Goal: Information Seeking & Learning: Learn about a topic

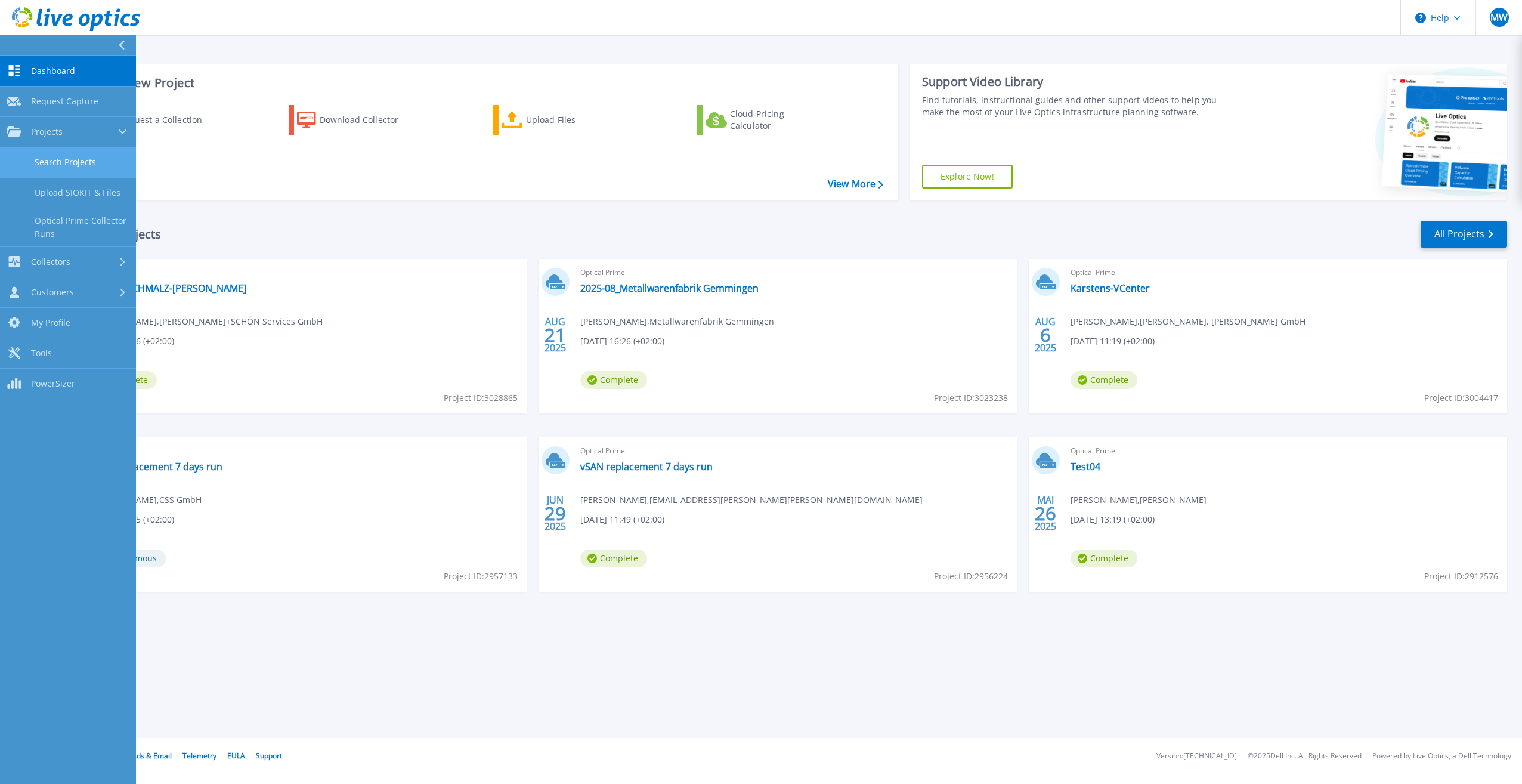
click at [79, 161] on link "Search Projects" at bounding box center [67, 163] width 136 height 30
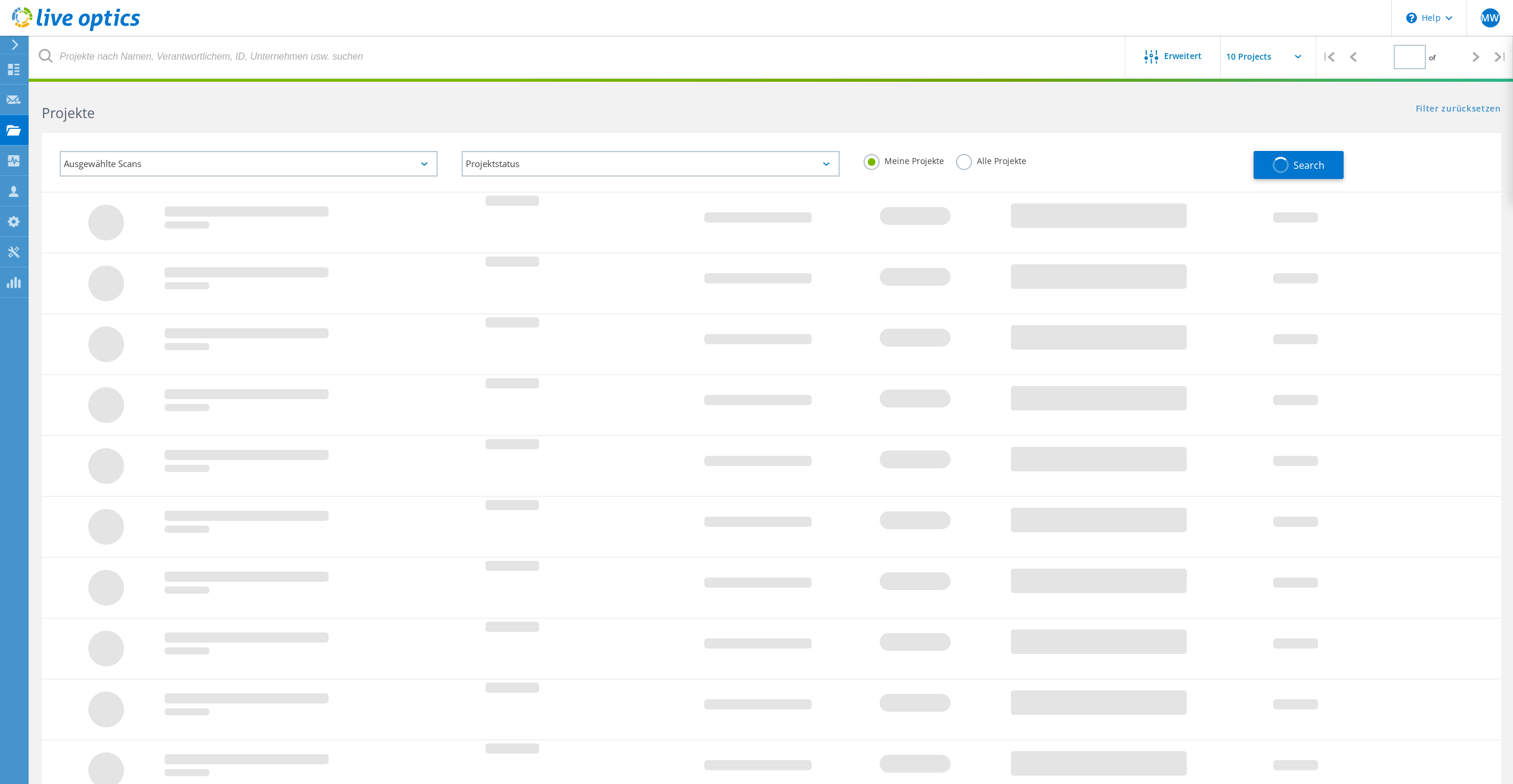
type input "1"
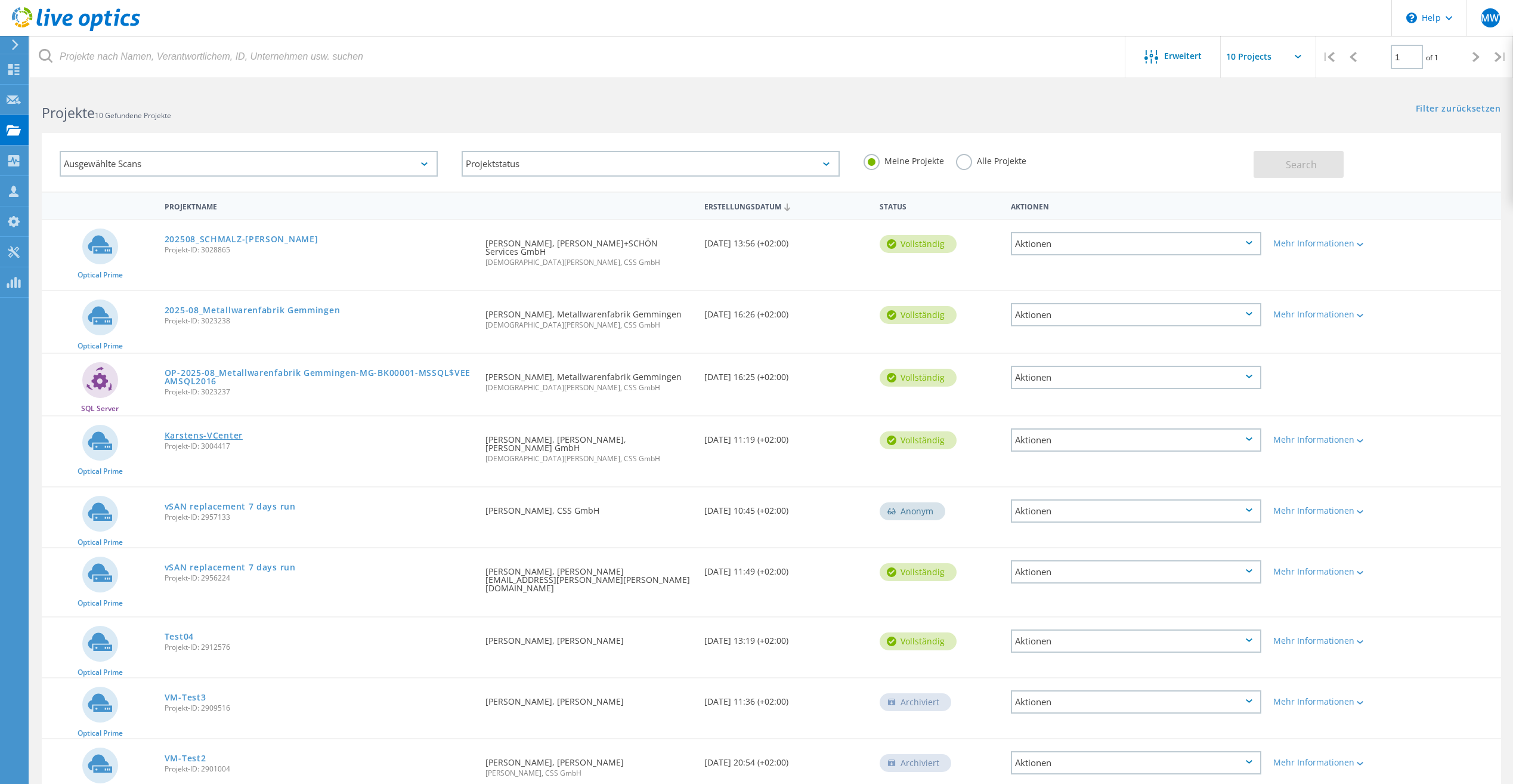
click at [207, 431] on link "Karstens-VCenter" at bounding box center [203, 435] width 79 height 8
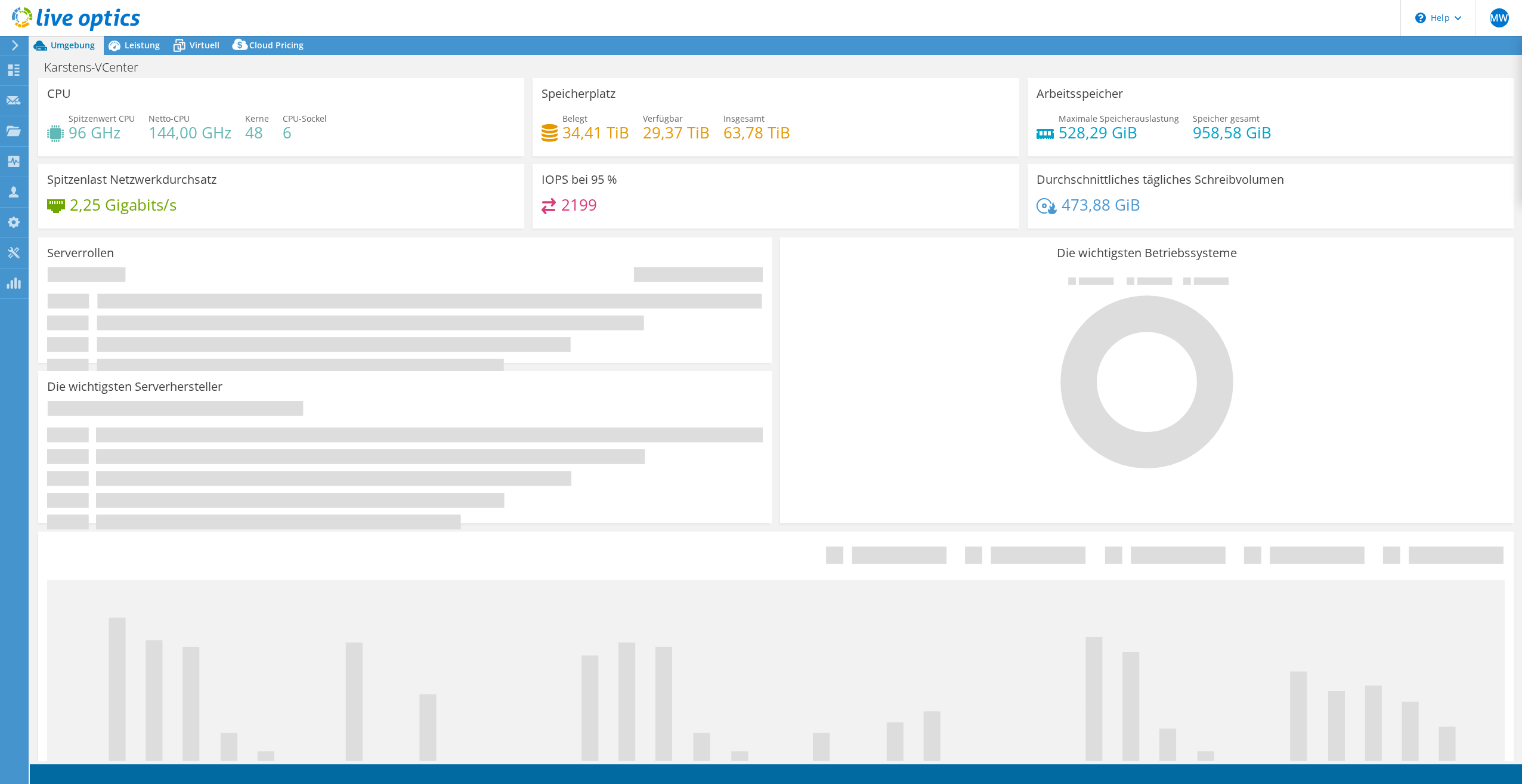
select select "USD"
click at [127, 48] on span "Leistung" at bounding box center [142, 45] width 35 height 11
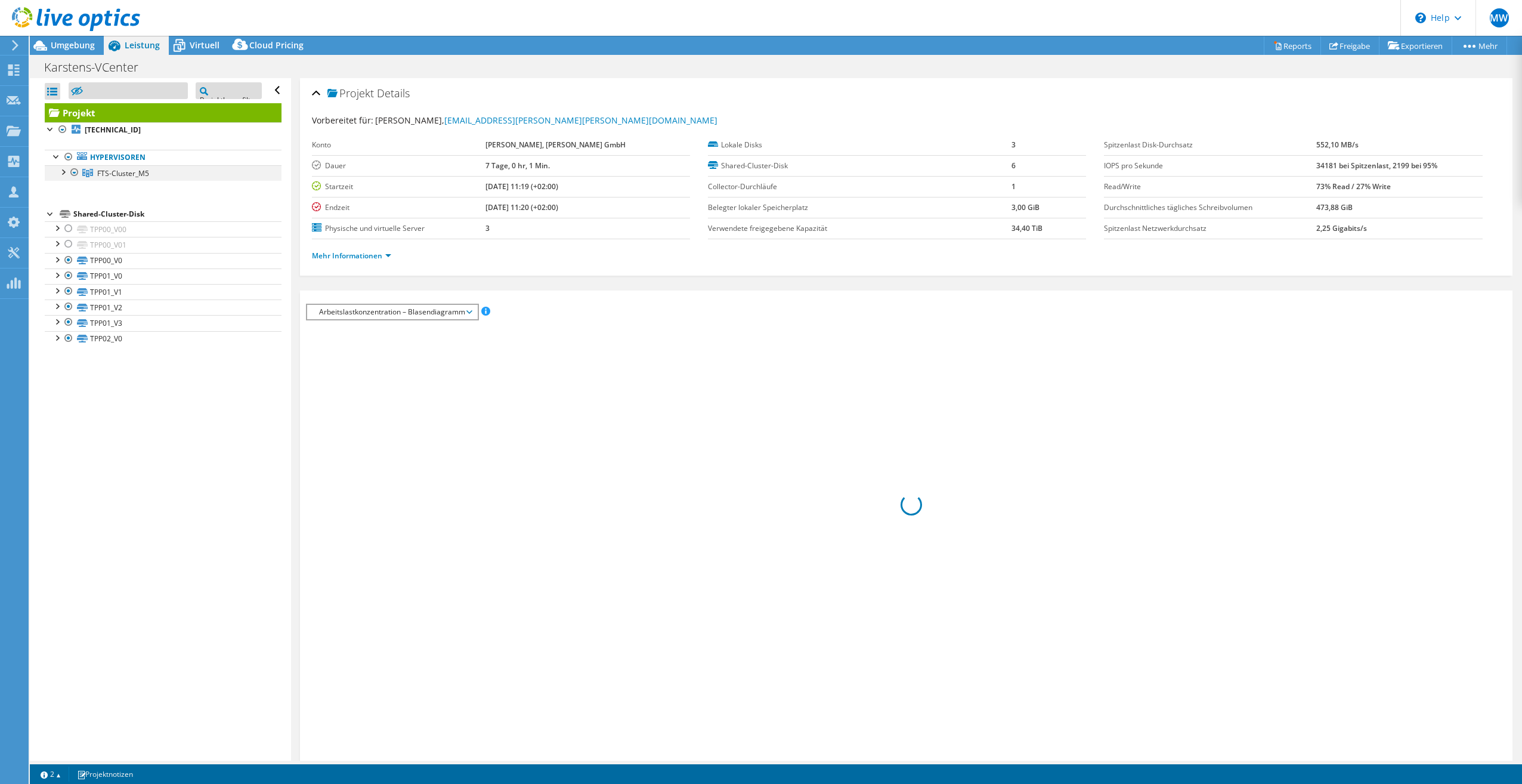
click at [65, 173] on div at bounding box center [62, 171] width 12 height 12
click at [63, 173] on div at bounding box center [62, 171] width 12 height 12
click at [62, 173] on div at bounding box center [62, 171] width 12 height 12
click at [62, 171] on div at bounding box center [62, 171] width 12 height 12
click at [119, 173] on span "FTS-Cluster_M5" at bounding box center [123, 173] width 52 height 10
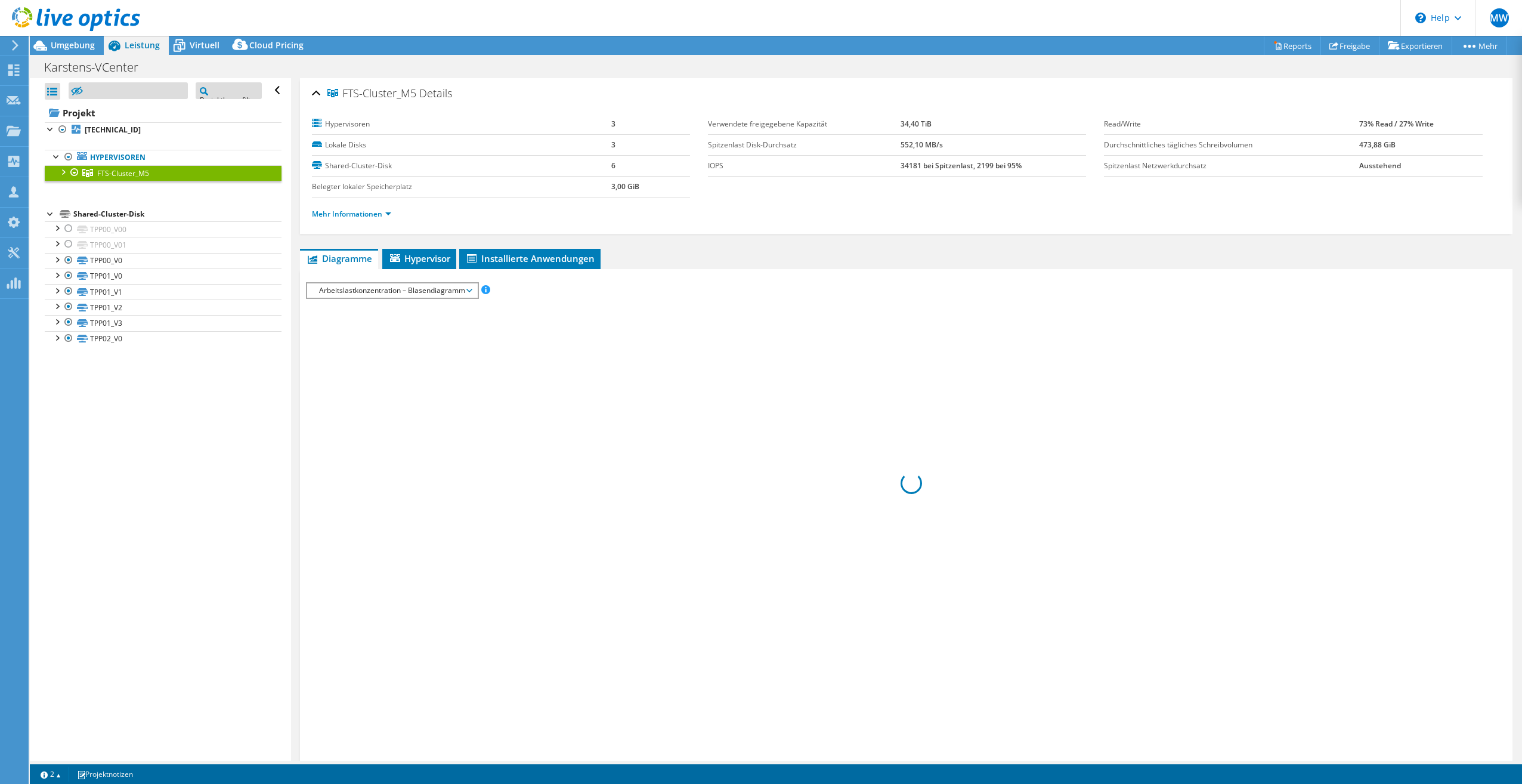
click at [66, 172] on div at bounding box center [62, 171] width 12 height 12
click at [71, 42] on span "Umgebung" at bounding box center [73, 45] width 44 height 11
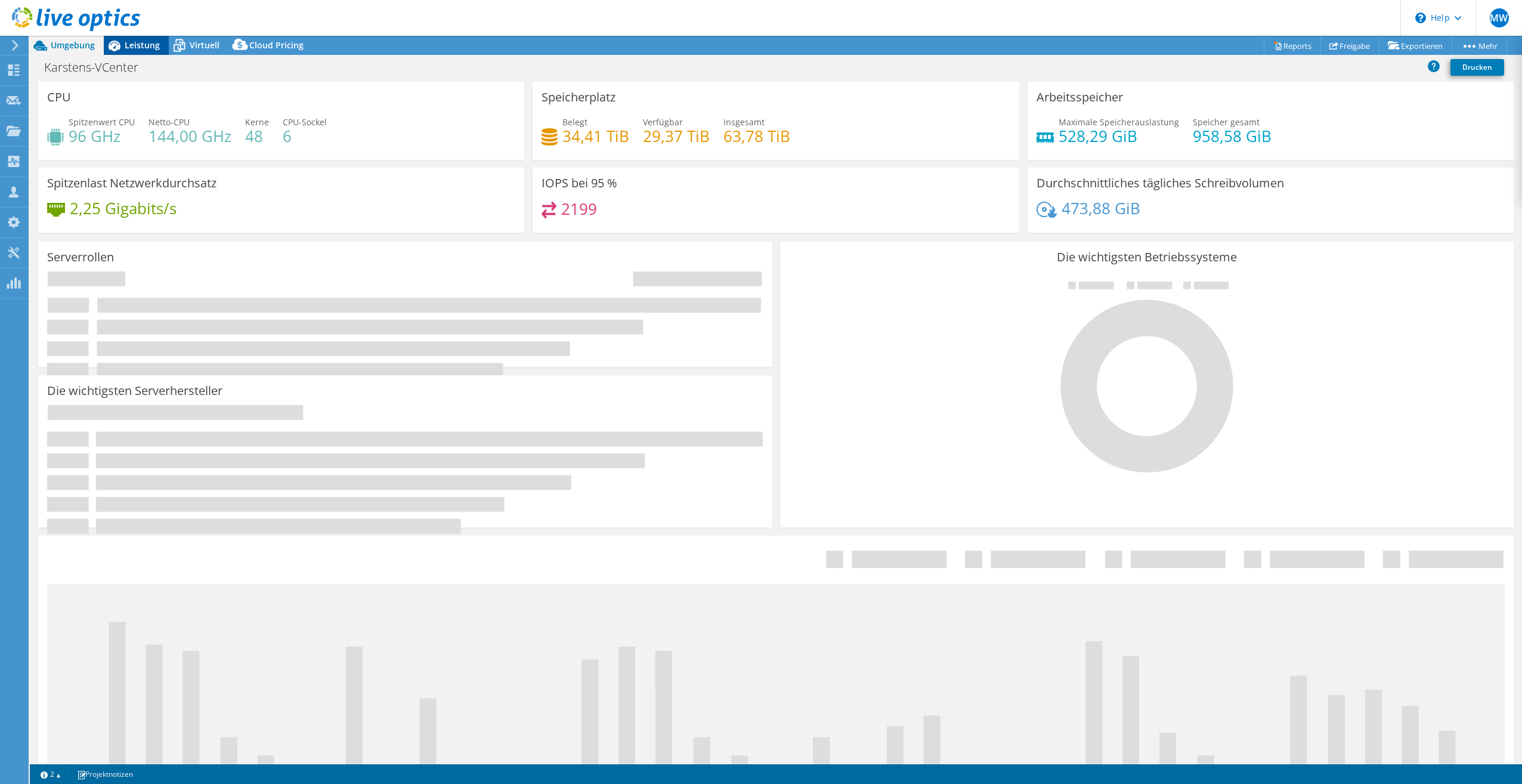
click at [142, 42] on span "Leistung" at bounding box center [142, 45] width 35 height 11
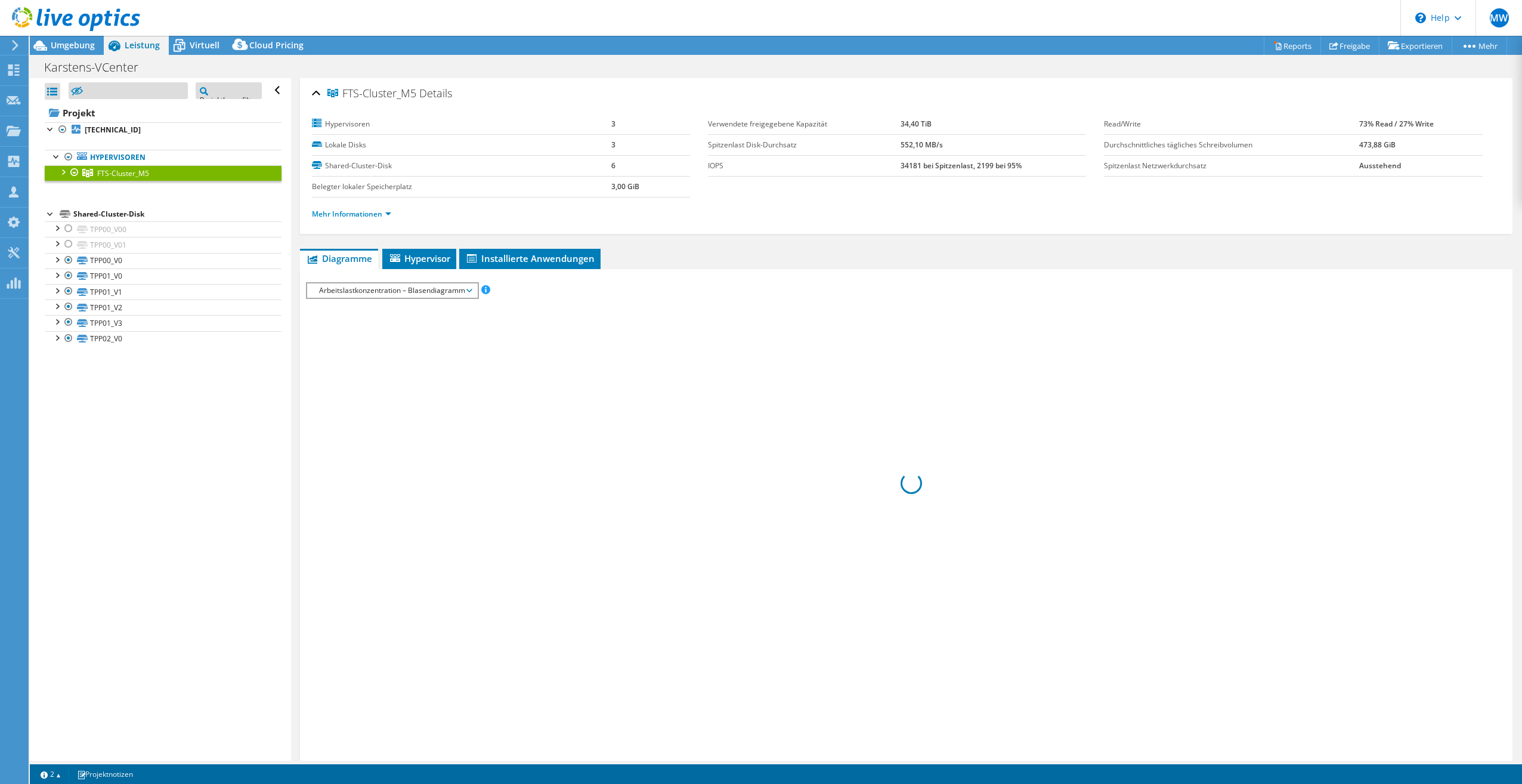
click at [415, 296] on span "Arbeitslastkonzentration – Blasendiagramm" at bounding box center [392, 290] width 158 height 14
click at [357, 369] on li "CPU-Prozentwert" at bounding box center [393, 376] width 170 height 14
click at [391, 292] on span "CPU-Prozentwert" at bounding box center [390, 290] width 153 height 14
click at [359, 382] on li "CPU-Prozentwert" at bounding box center [390, 376] width 165 height 14
click at [351, 285] on span "CPU-Prozentwert" at bounding box center [390, 290] width 153 height 14
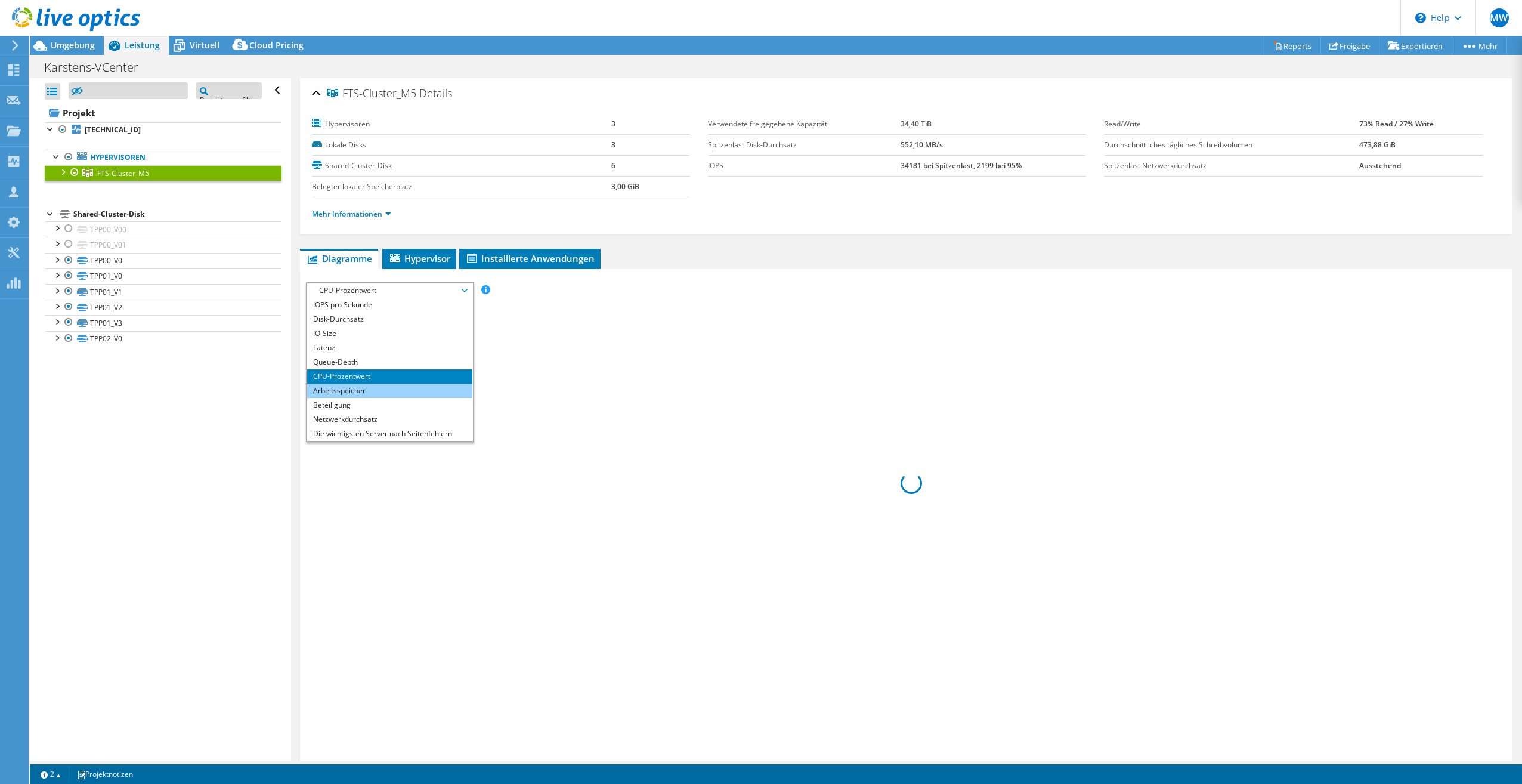
click at [343, 387] on li "Arbeitsspeicher" at bounding box center [390, 390] width 165 height 14
click at [179, 442] on div "Alle öffnen Alle schließen Ausgeschlossene Knoten verbergen Projektbaumfilter" at bounding box center [160, 419] width 260 height 682
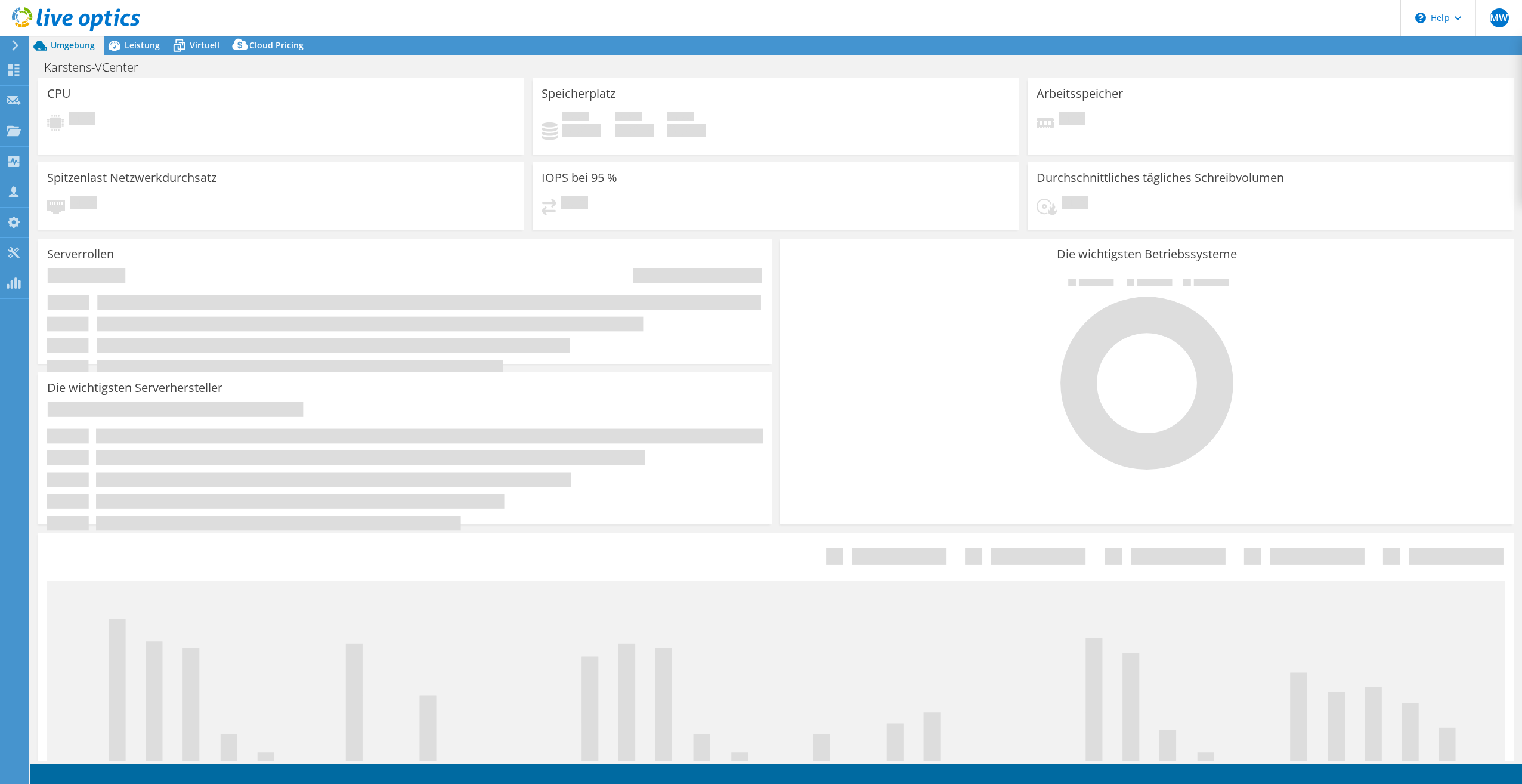
select select "USD"
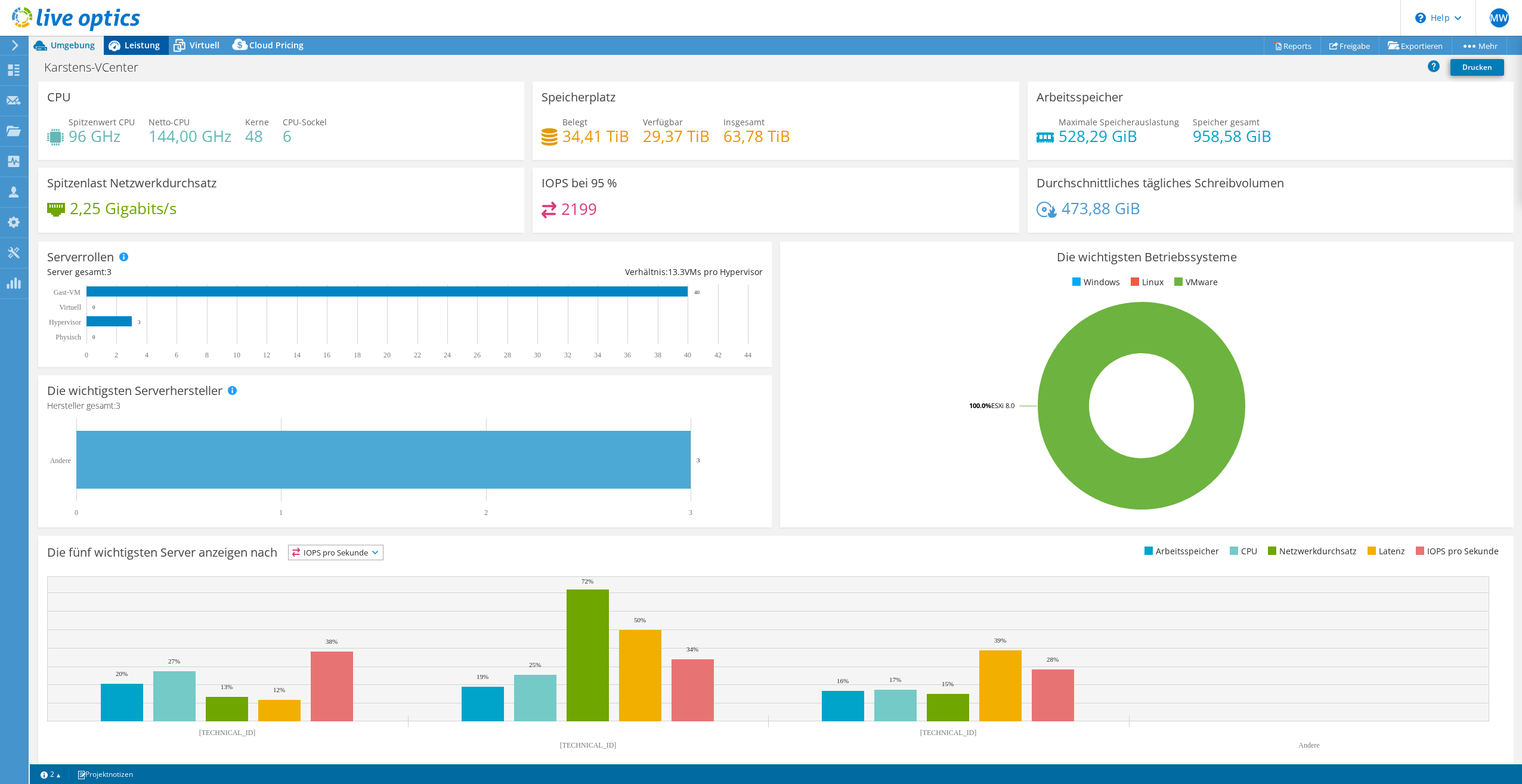
click at [145, 45] on span "Leistung" at bounding box center [142, 45] width 35 height 11
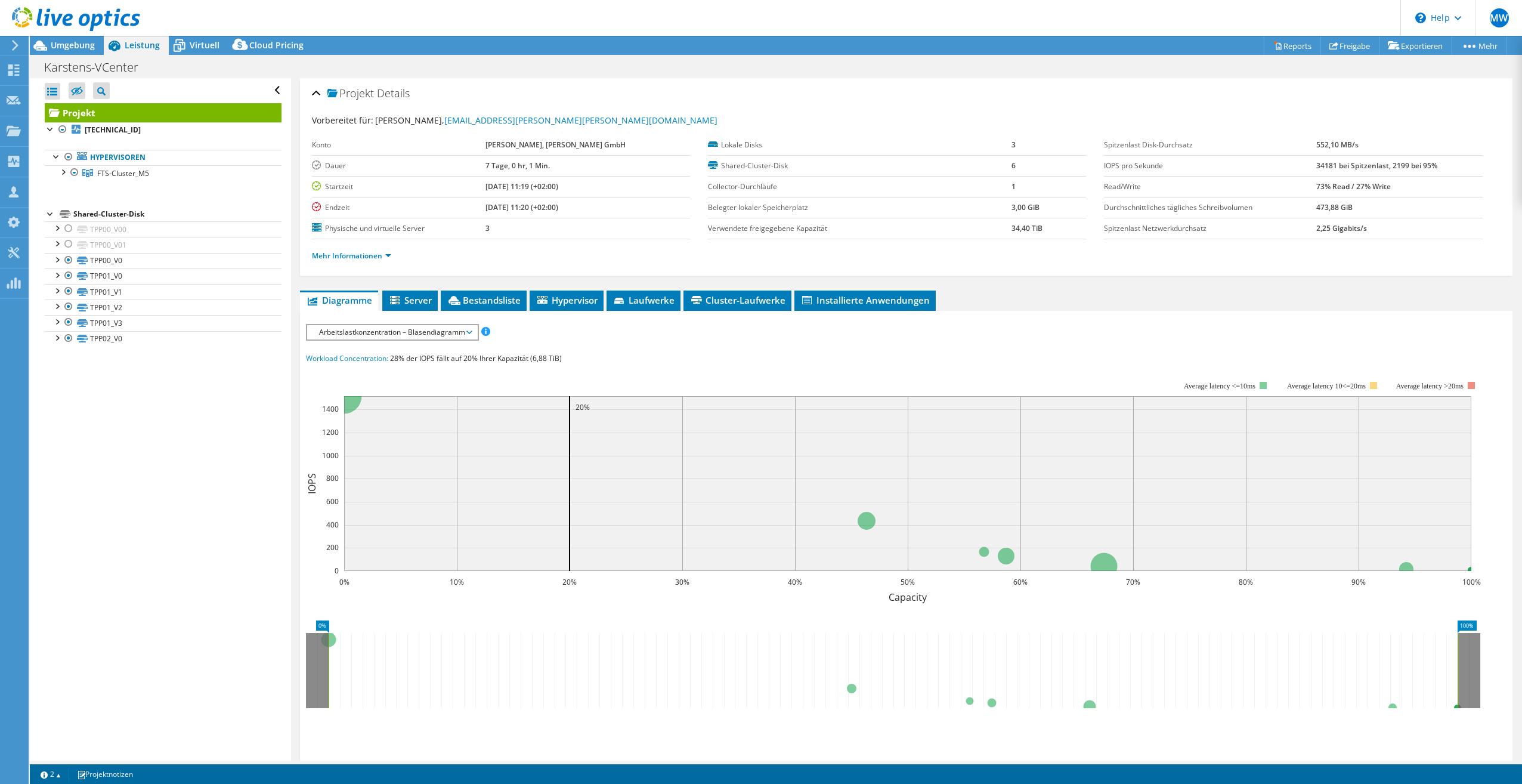
click at [361, 332] on span "Arbeitslastkonzentration – Blasendiagramm" at bounding box center [392, 332] width 158 height 14
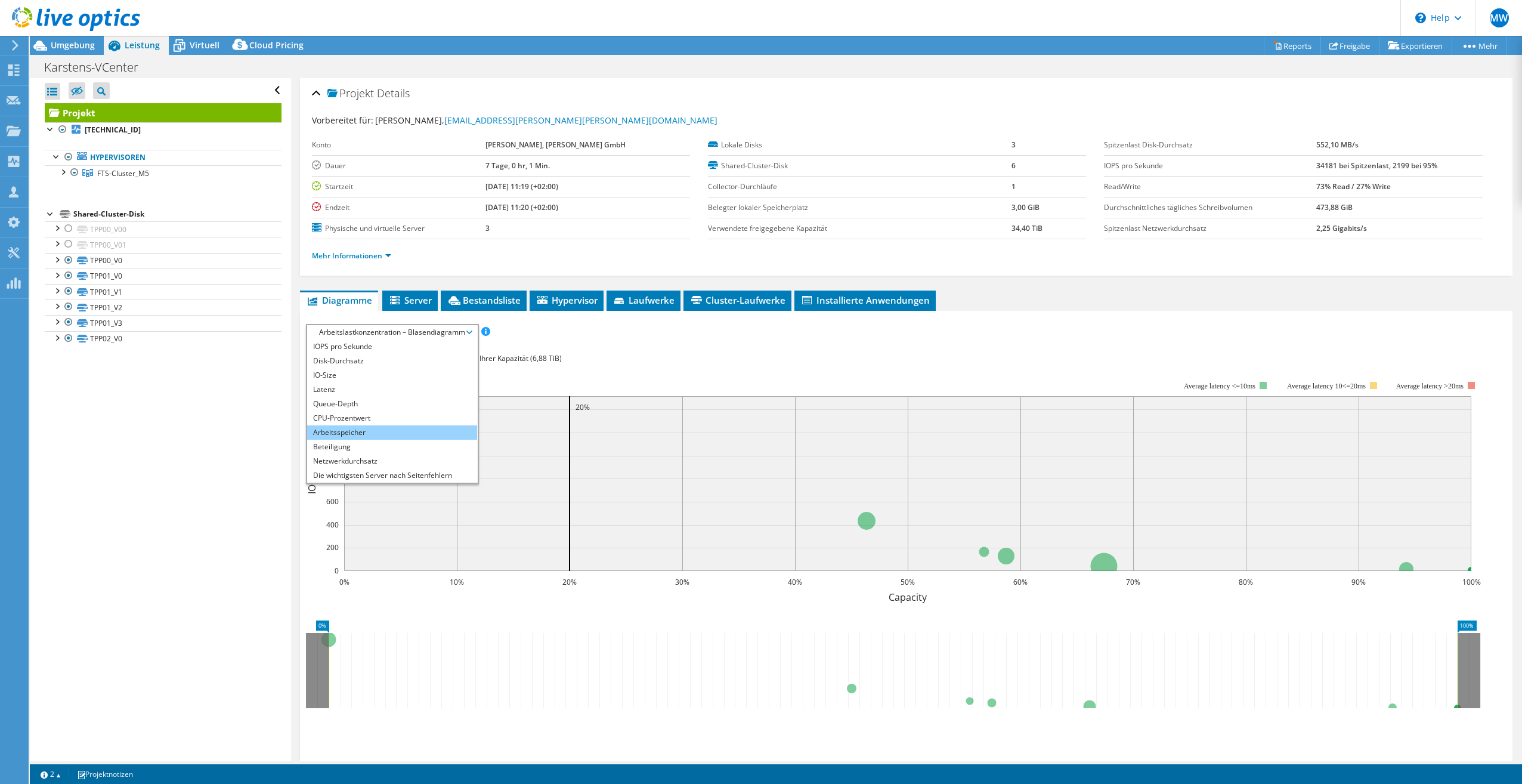
click at [342, 428] on li "Arbeitsspeicher" at bounding box center [393, 431] width 170 height 14
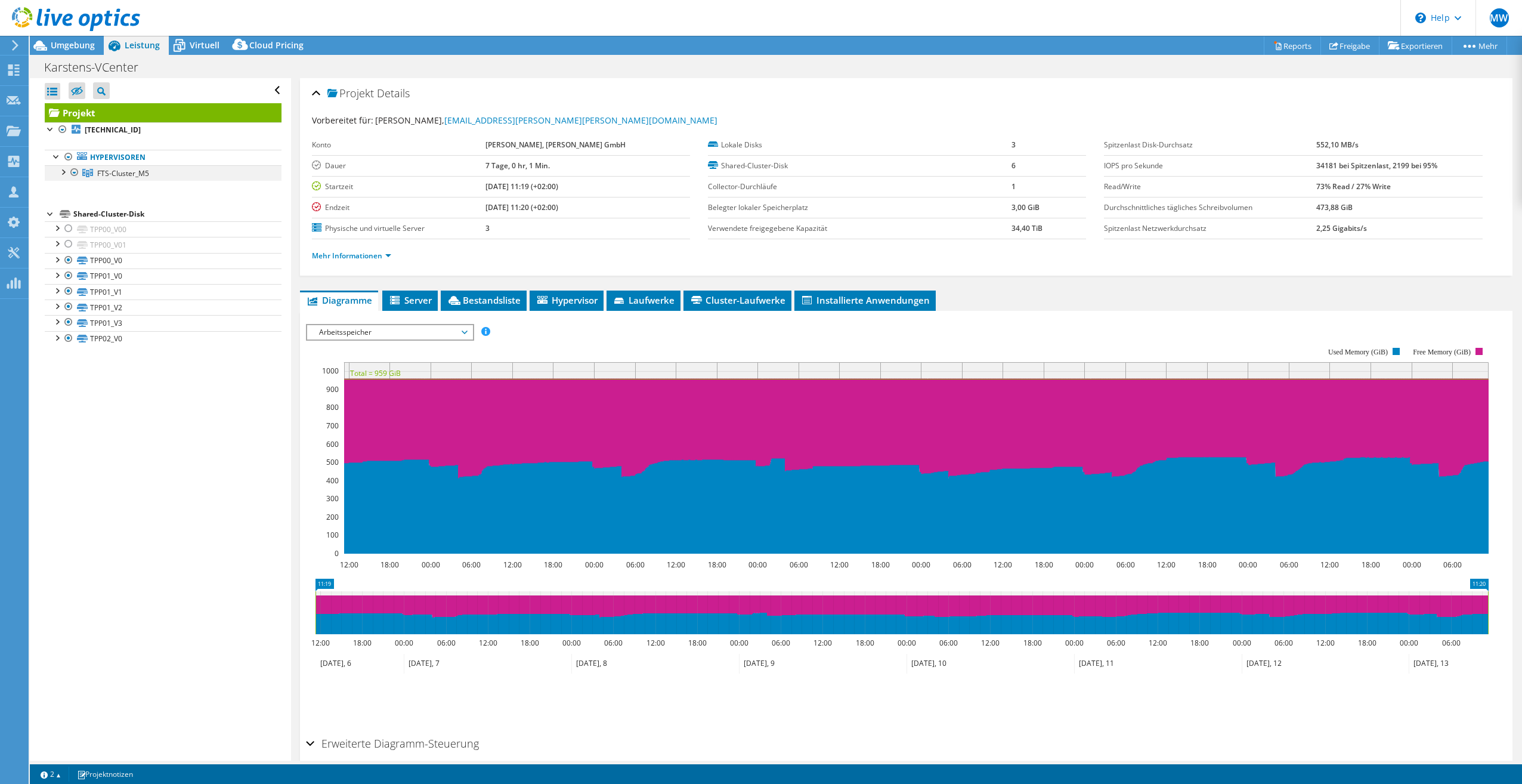
click at [65, 172] on div at bounding box center [62, 171] width 12 height 12
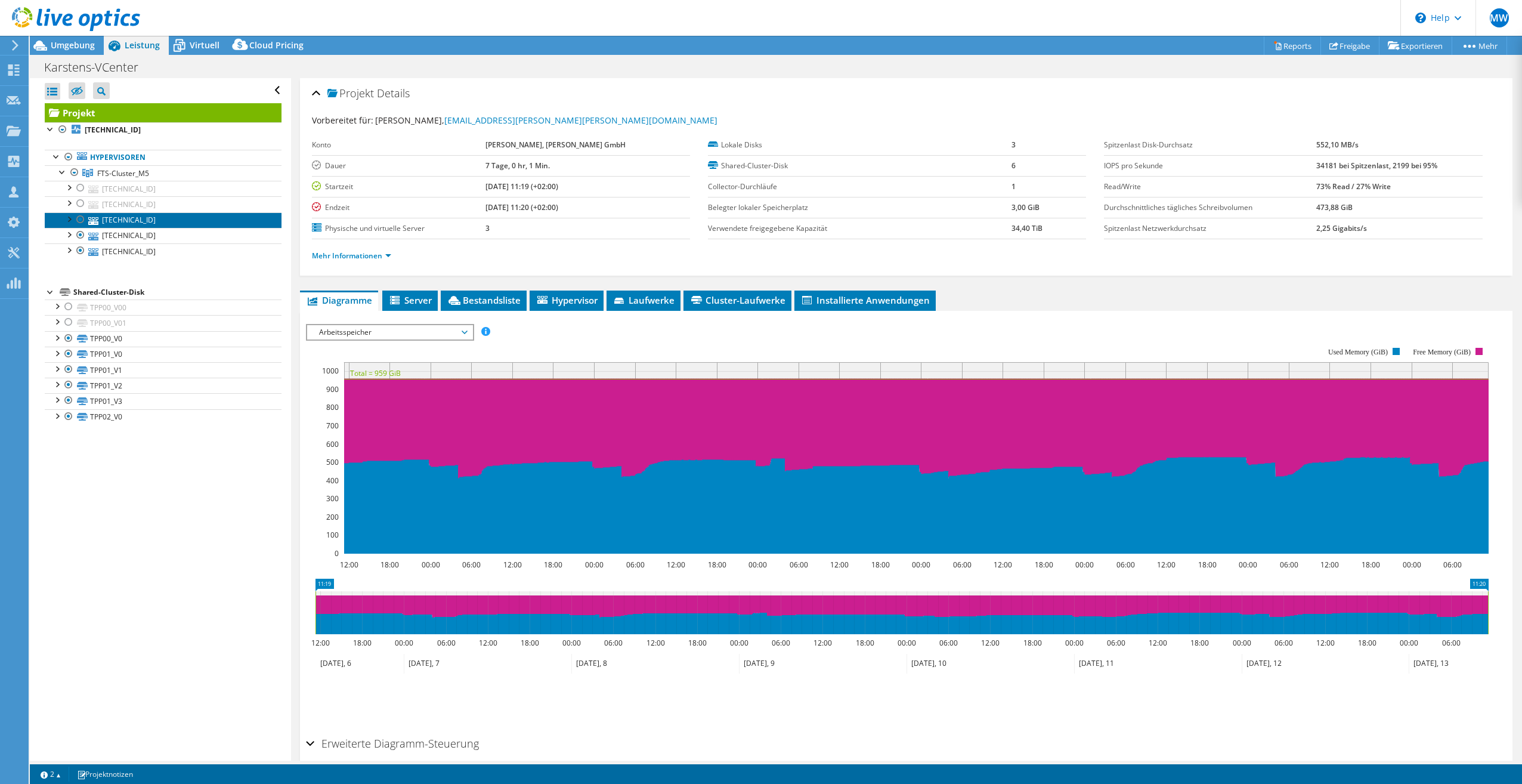
click at [128, 217] on link "192.168.255.132" at bounding box center [163, 220] width 236 height 16
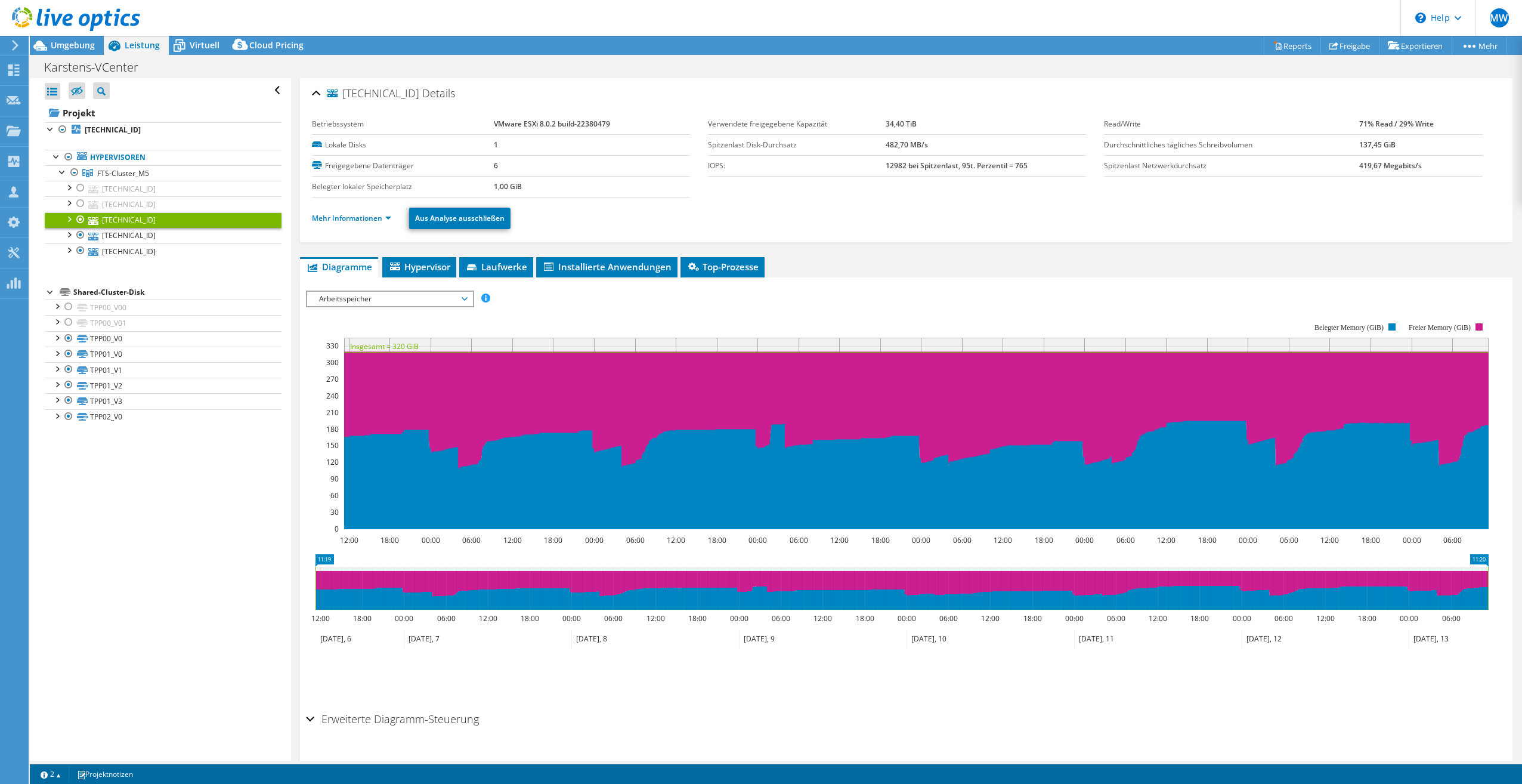
click at [356, 255] on div "192.168.255.132 Details Betriebssystem VMware ESXi 8.0.2 build-22380479 Lokale …" at bounding box center [906, 434] width 1230 height 711
click at [347, 212] on li "Mehr Informationen" at bounding box center [356, 218] width 87 height 13
click at [346, 216] on link "Mehr Informationen" at bounding box center [352, 218] width 79 height 10
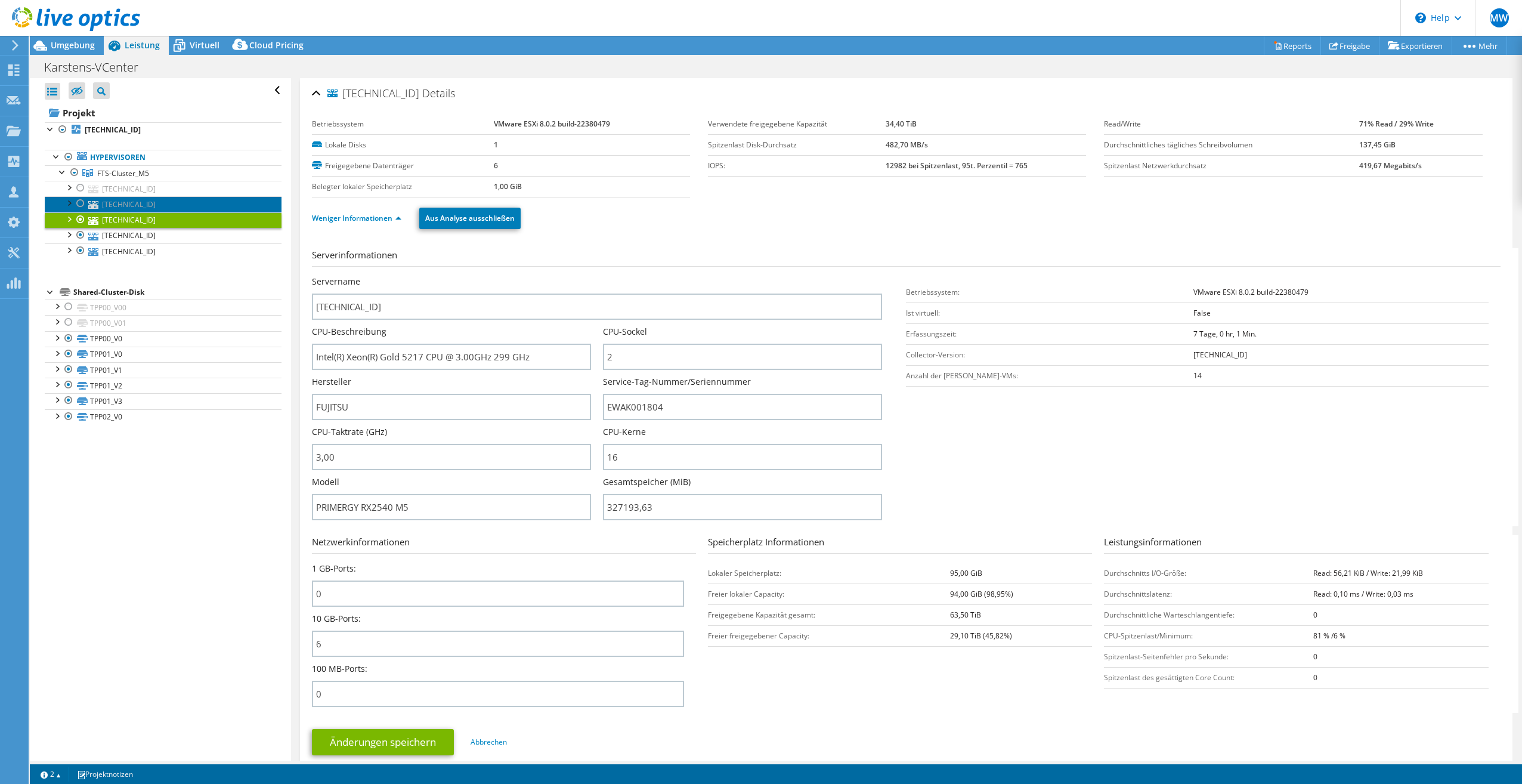
click at [124, 199] on link "192.168.63.133" at bounding box center [163, 203] width 236 height 16
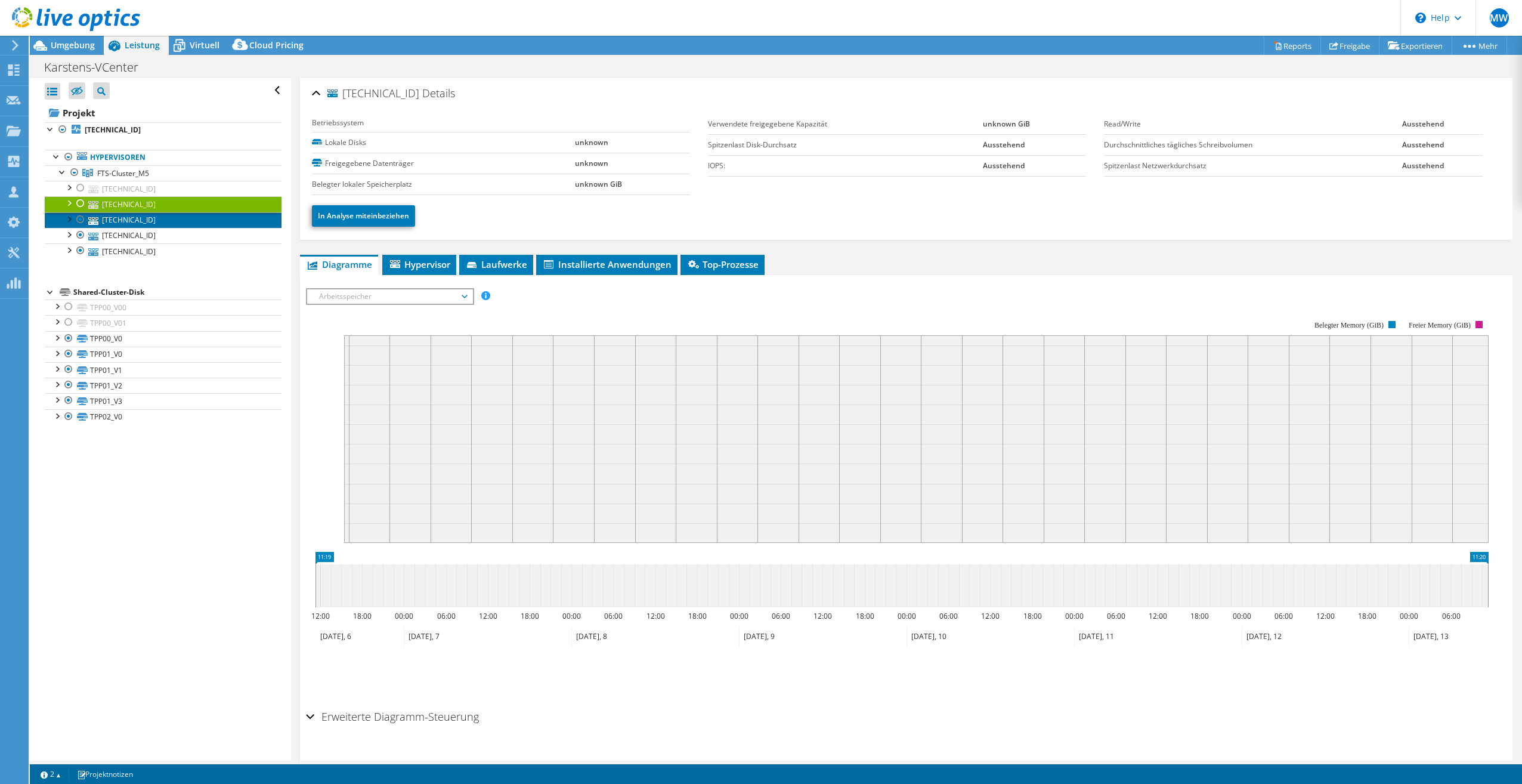
click at [117, 218] on link "192.168.255.132" at bounding box center [163, 220] width 236 height 16
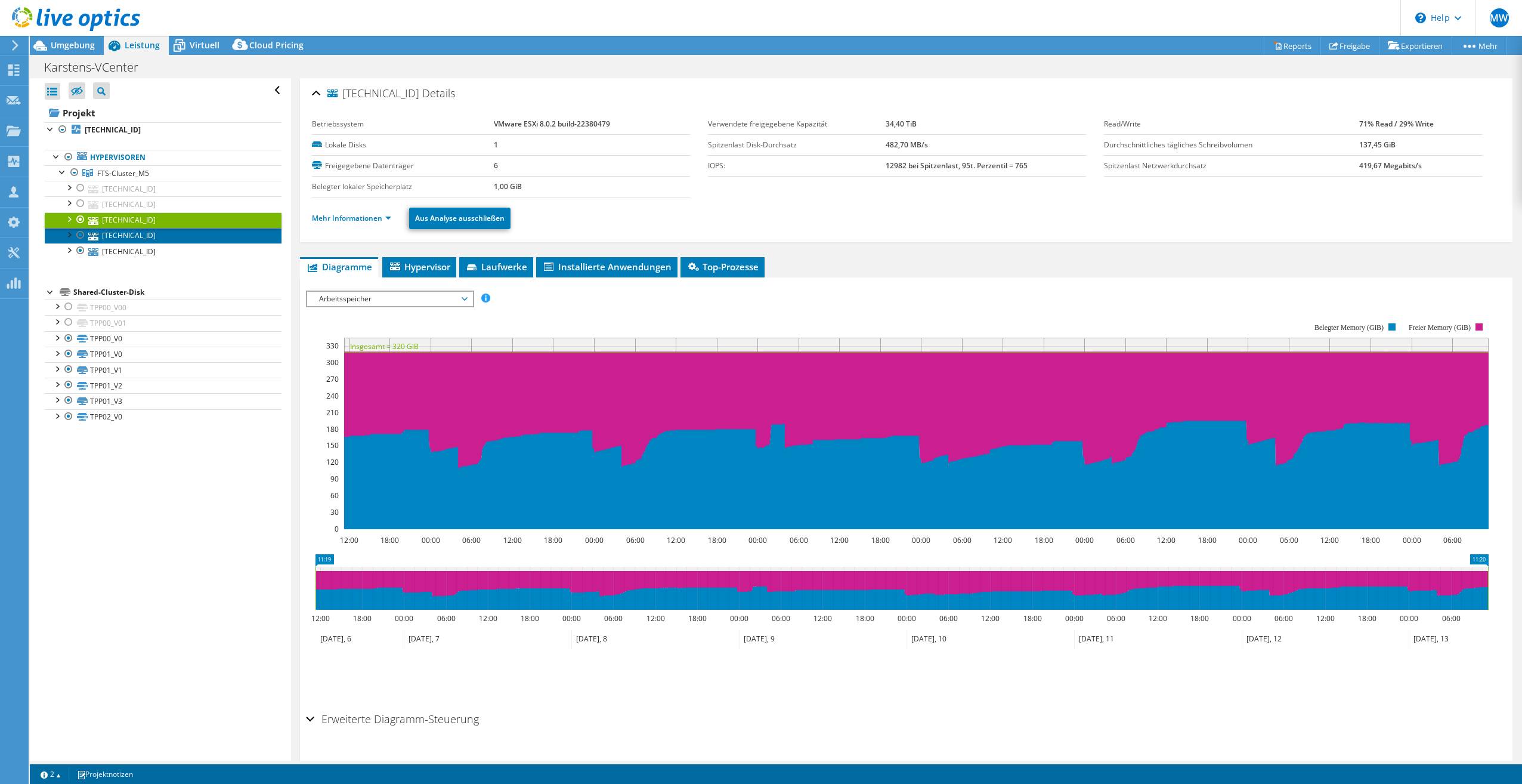
click at [127, 235] on link "192.168.255.131" at bounding box center [163, 235] width 236 height 16
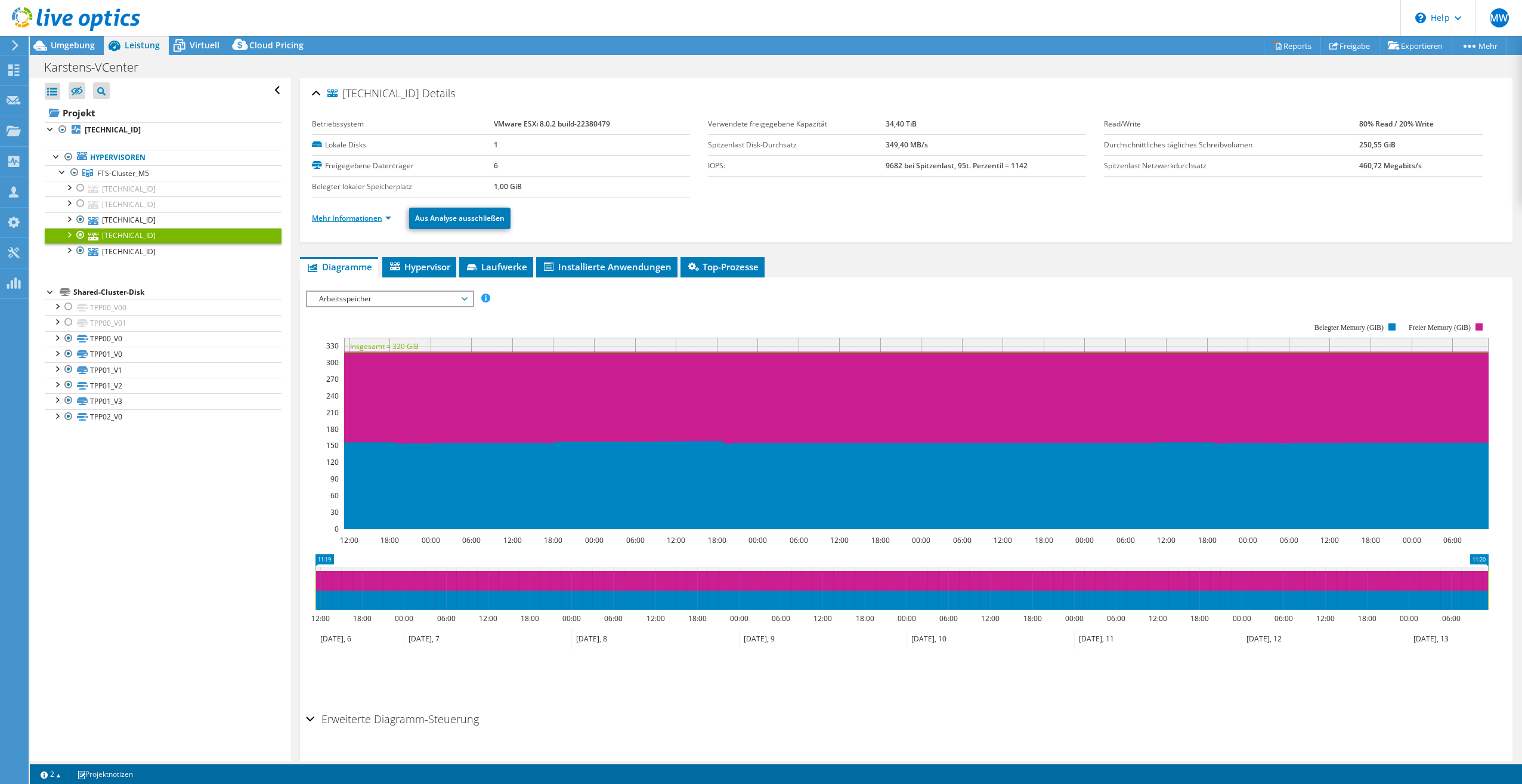
click at [334, 218] on link "Mehr Informationen" at bounding box center [352, 218] width 79 height 10
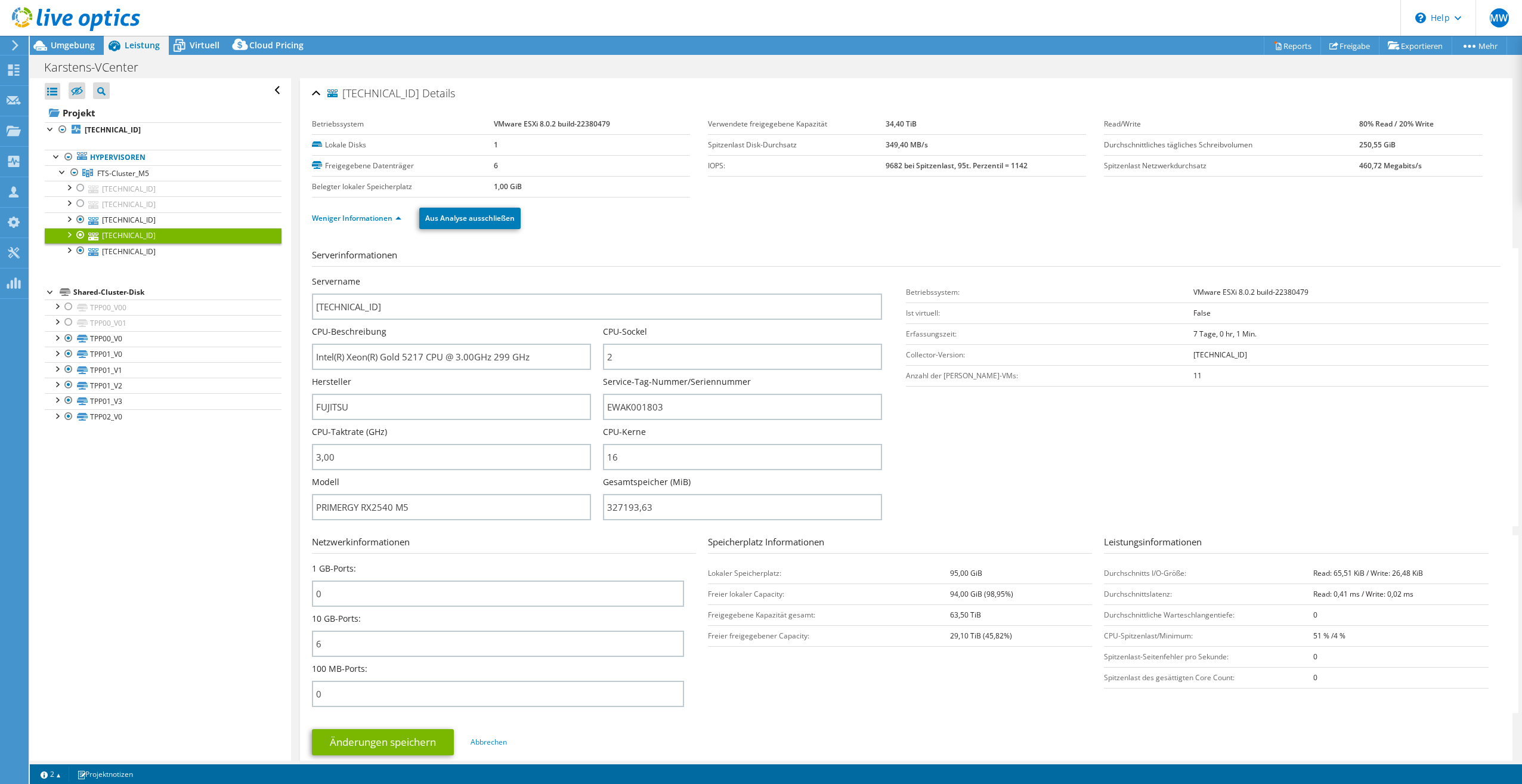
click at [180, 494] on div "Alle öffnen Alle schließen Ausgeschlossene Knoten verbergen Projektbaumfilter" at bounding box center [160, 419] width 260 height 682
click at [110, 170] on span "FTS-Cluster_M5" at bounding box center [123, 173] width 52 height 10
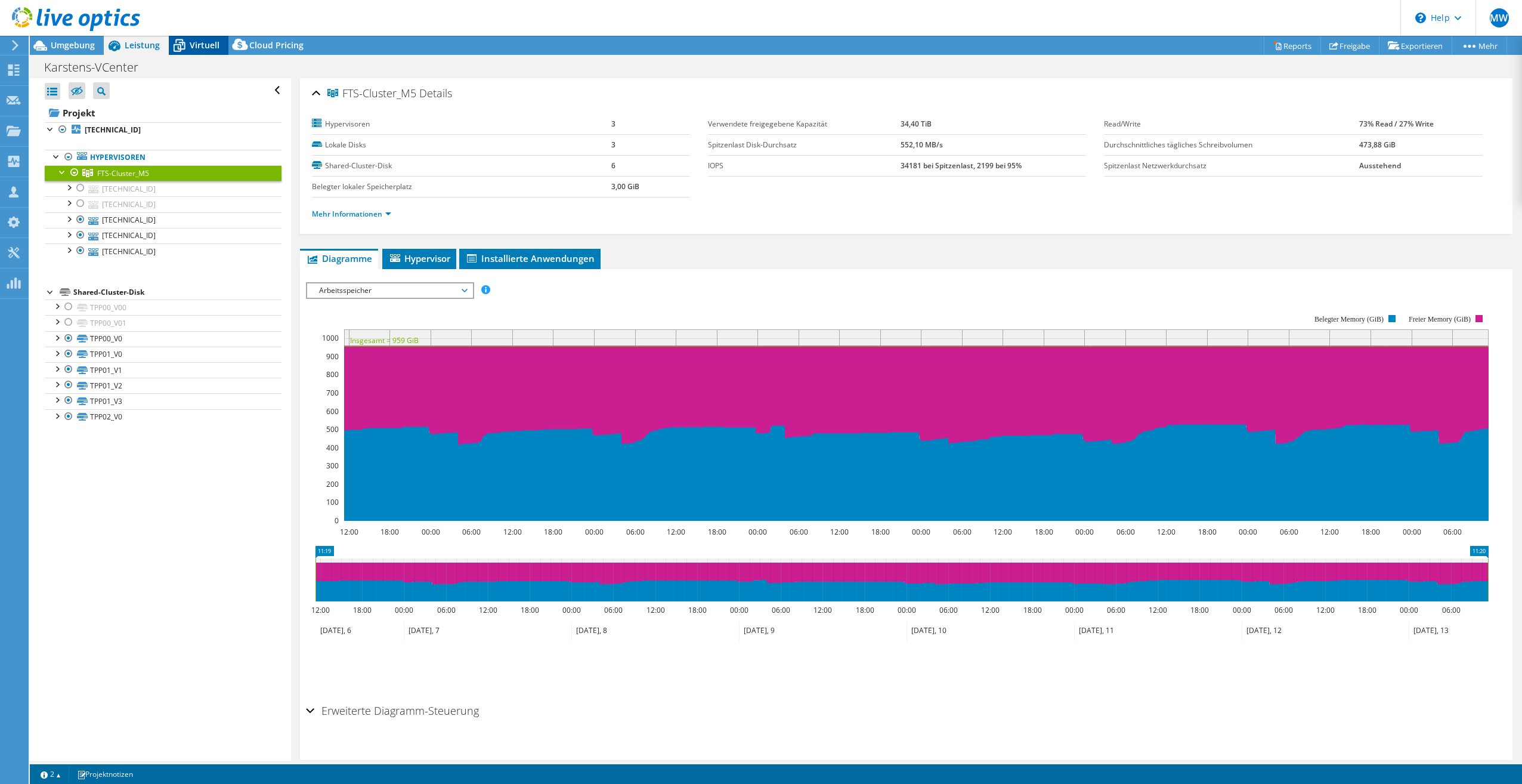
click at [209, 45] on span "Virtuell" at bounding box center [204, 45] width 30 height 11
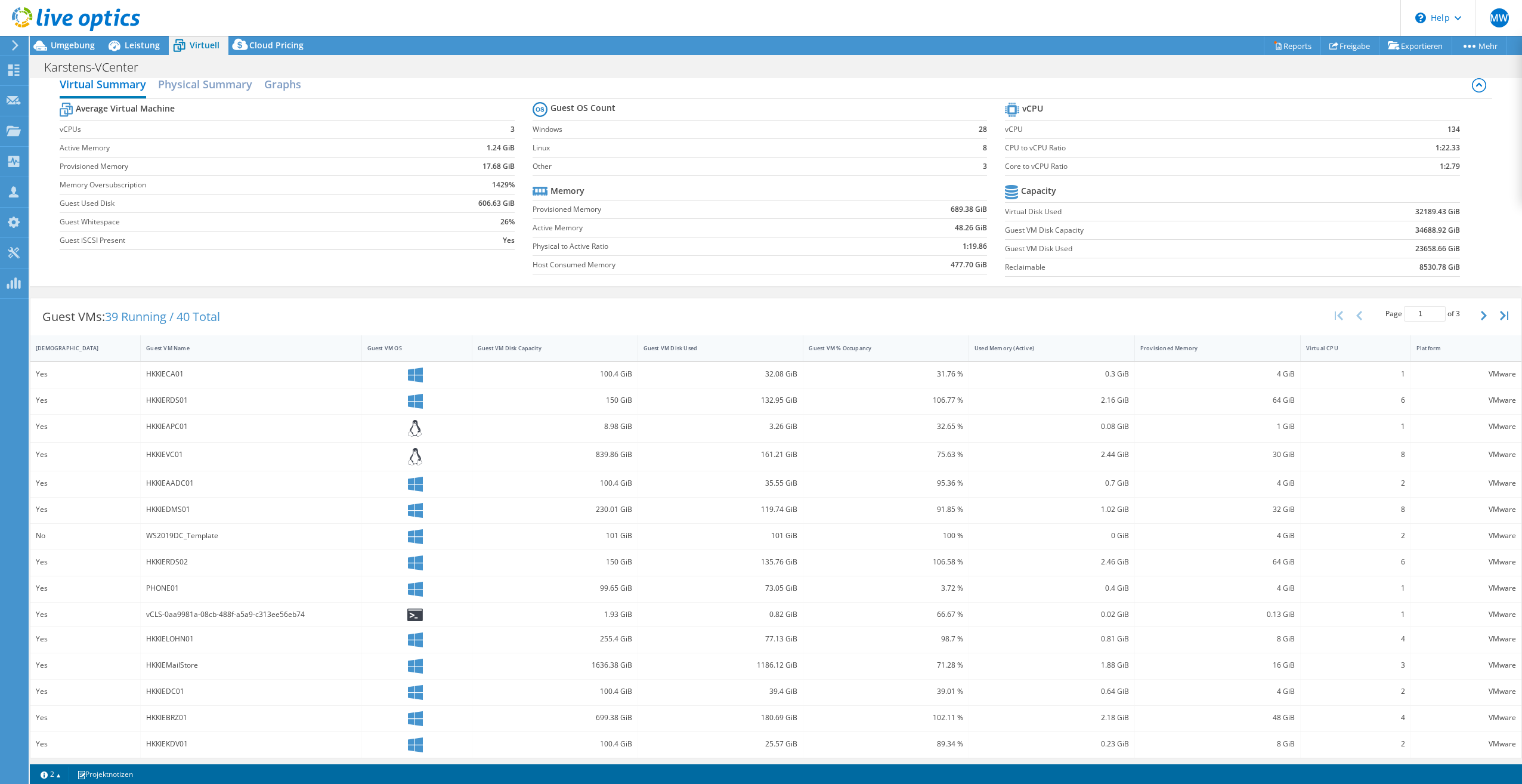
scroll to position [18, 0]
click at [1481, 310] on icon "button" at bounding box center [1484, 312] width 6 height 9
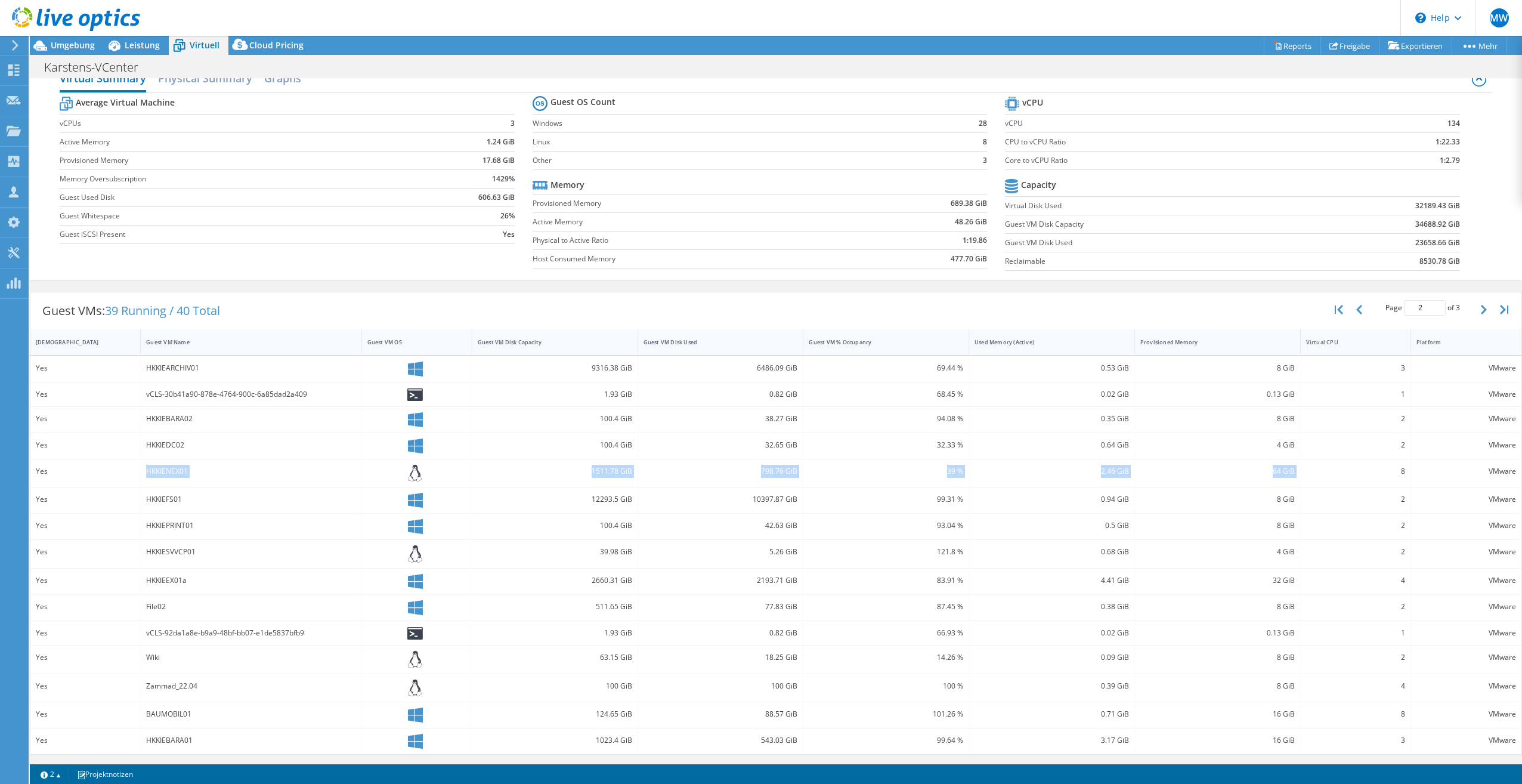
drag, startPoint x: 1298, startPoint y: 472, endPoint x: 46, endPoint y: 475, distance: 1252.0
click at [46, 475] on div "Yes HKKIENEX01 1511.78 GiB 798.76 GiB 39 % 2.46 GiB 64 GiB 8 VMware" at bounding box center [776, 473] width 1492 height 28
drag, startPoint x: 46, startPoint y: 475, endPoint x: 174, endPoint y: 471, distance: 128.1
click at [174, 471] on div "HKKIENEX01" at bounding box center [250, 471] width 210 height 13
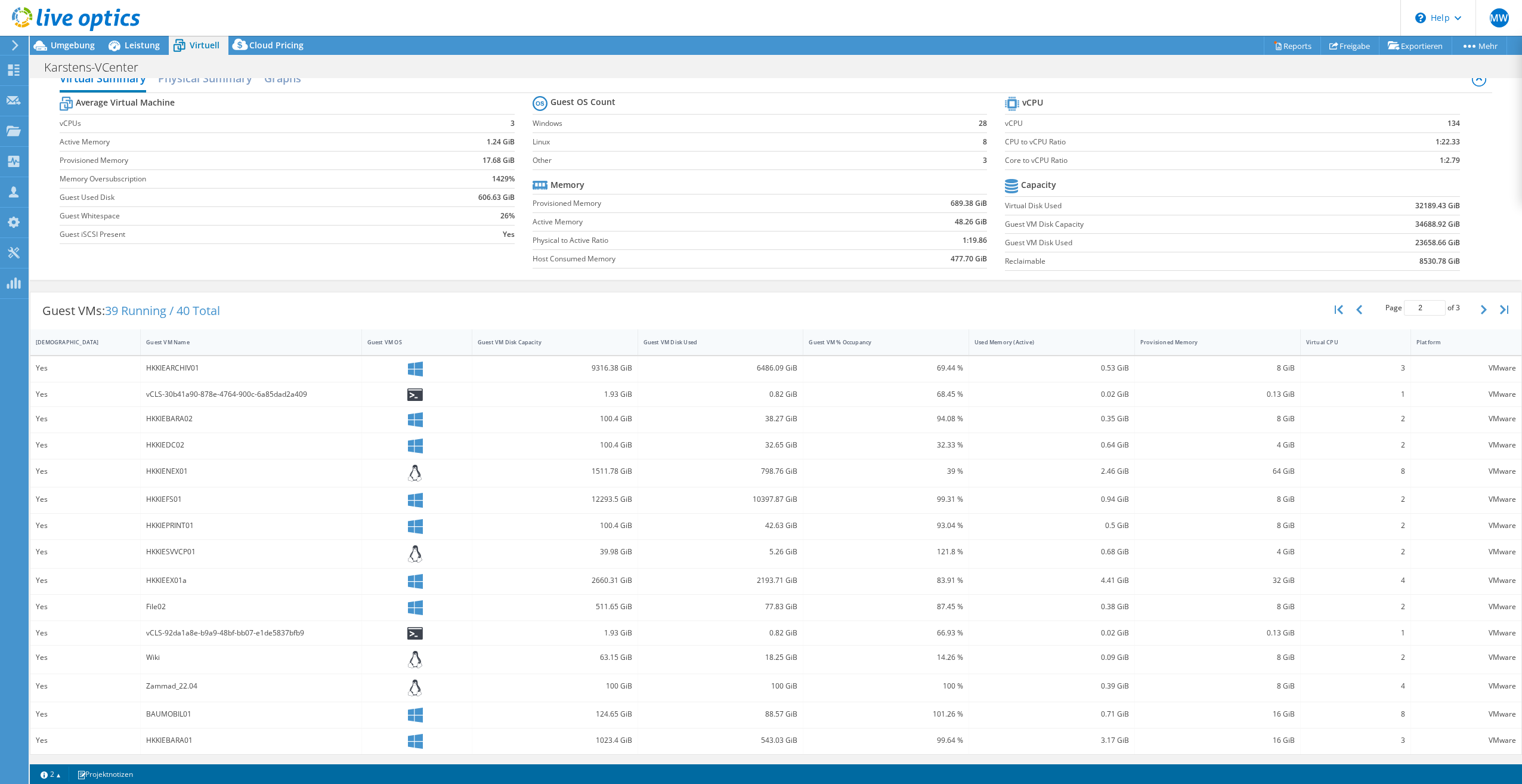
click at [170, 580] on div "HKKIEEX01a" at bounding box center [250, 580] width 210 height 13
click at [1280, 578] on div "32 GiB" at bounding box center [1217, 580] width 154 height 13
drag, startPoint x: 1280, startPoint y: 578, endPoint x: 1265, endPoint y: 579, distance: 15.0
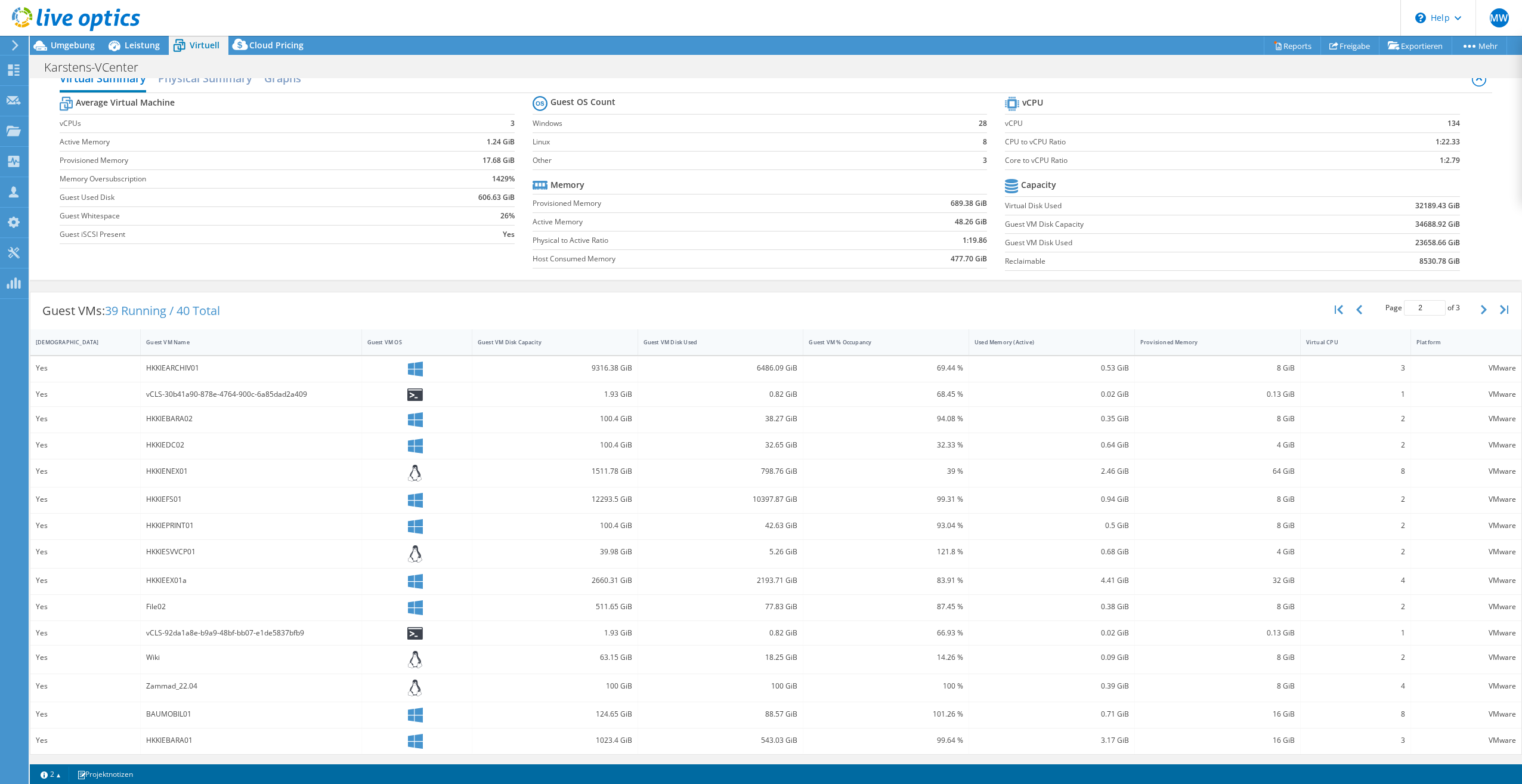
click at [1265, 579] on div "32 GiB" at bounding box center [1217, 580] width 154 height 13
click at [1481, 310] on icon "button" at bounding box center [1484, 309] width 6 height 9
type input "3"
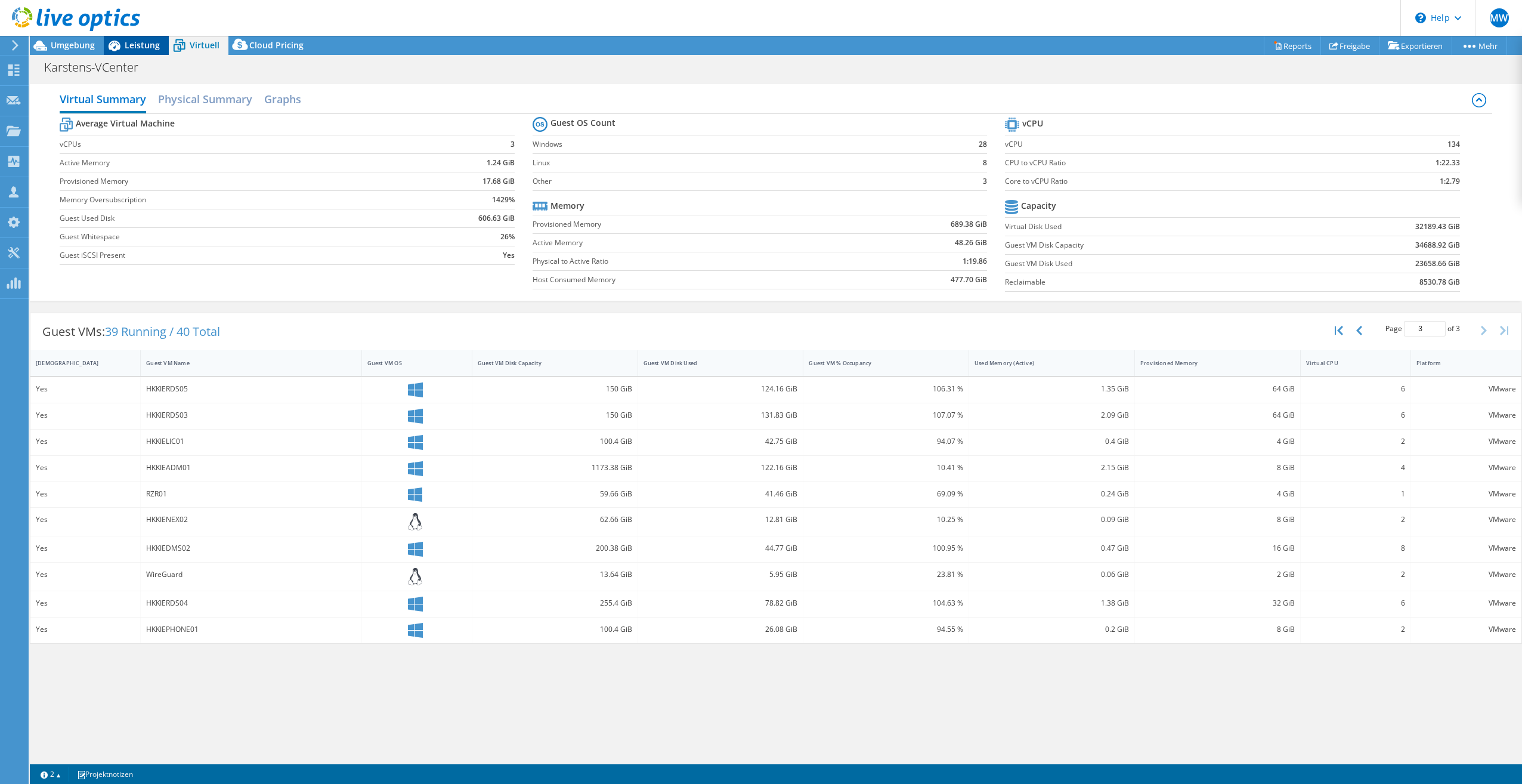
click at [128, 47] on span "Leistung" at bounding box center [142, 45] width 35 height 11
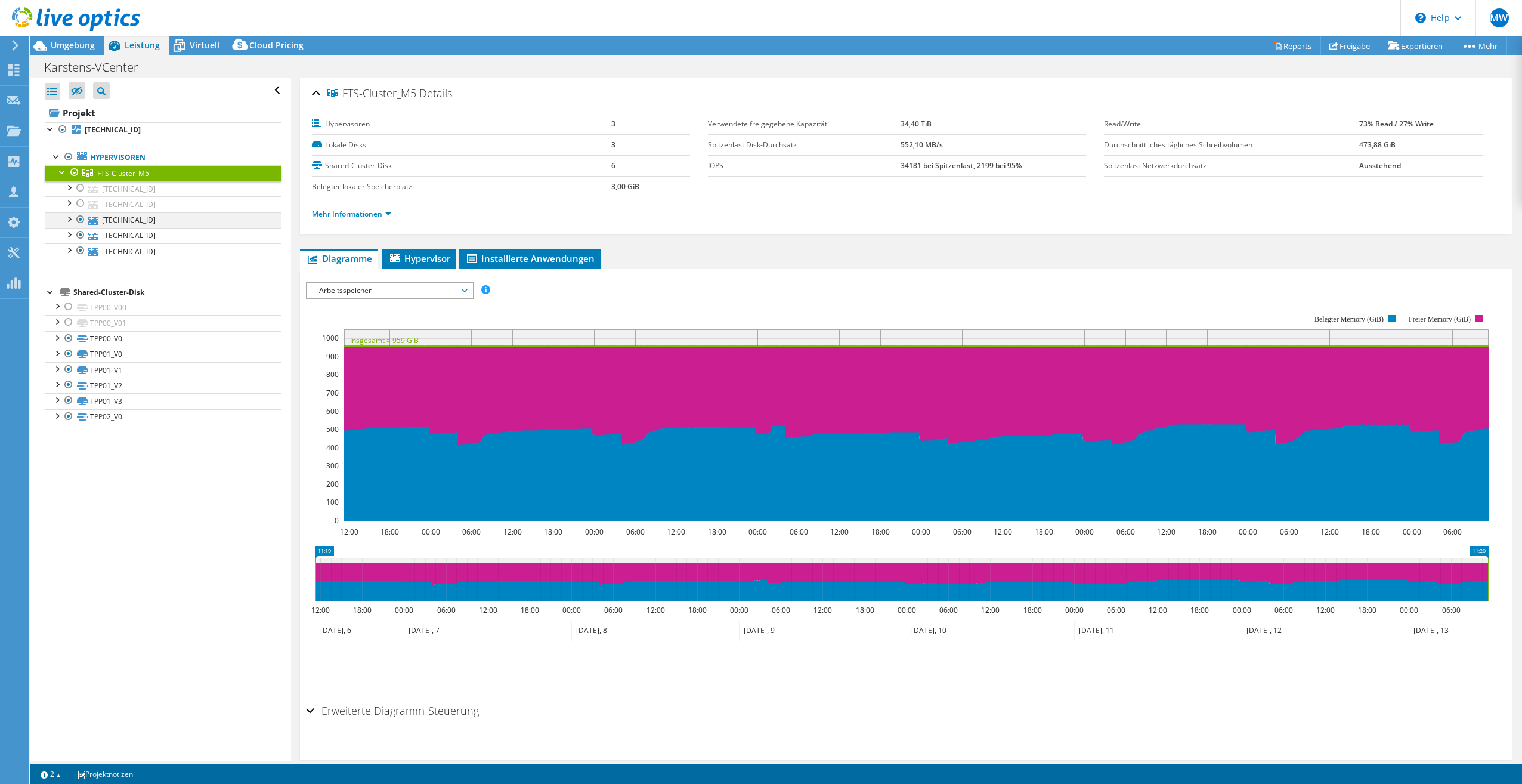
click at [68, 220] on div at bounding box center [68, 218] width 12 height 12
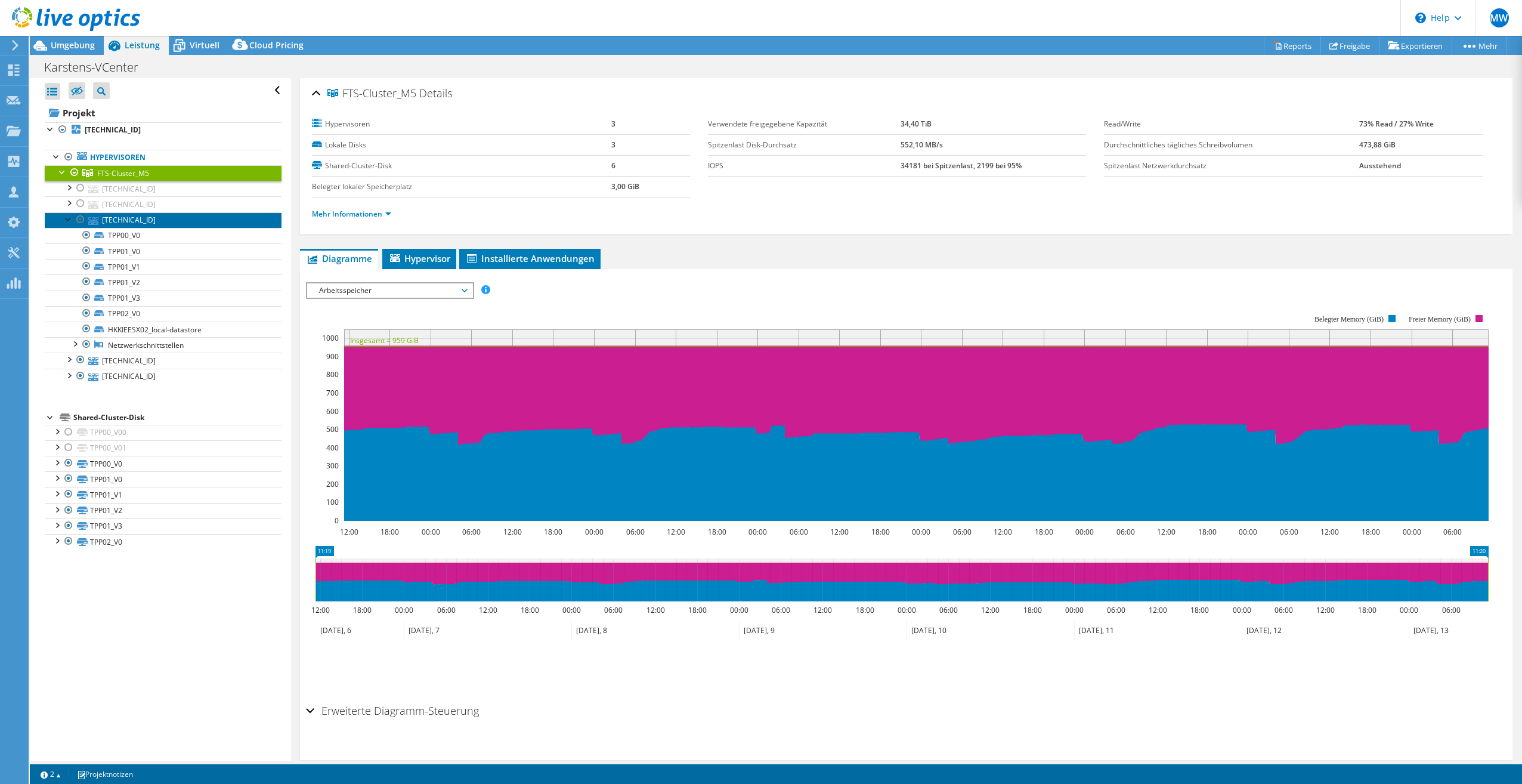
click at [119, 218] on link "192.168.255.132" at bounding box center [163, 220] width 236 height 16
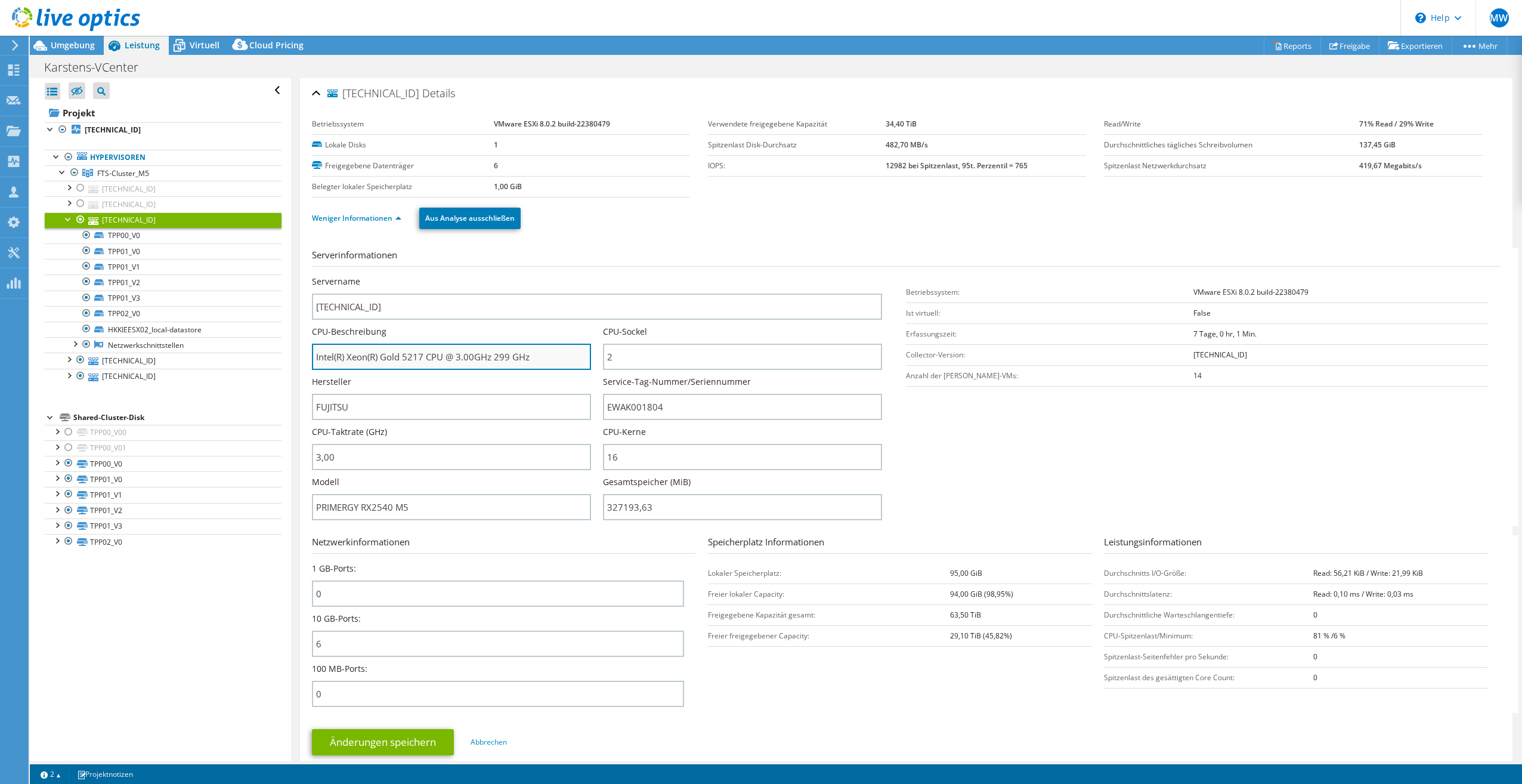
click at [418, 355] on input "Intel(R) Xeon(R) Gold 5217 CPU @ 3.00GHz 299 GHz" at bounding box center [452, 356] width 279 height 26
click at [815, 236] on div "Weniger Informationen Aus Analyse ausschließen" at bounding box center [906, 218] width 1189 height 42
